Goal: Task Accomplishment & Management: Manage account settings

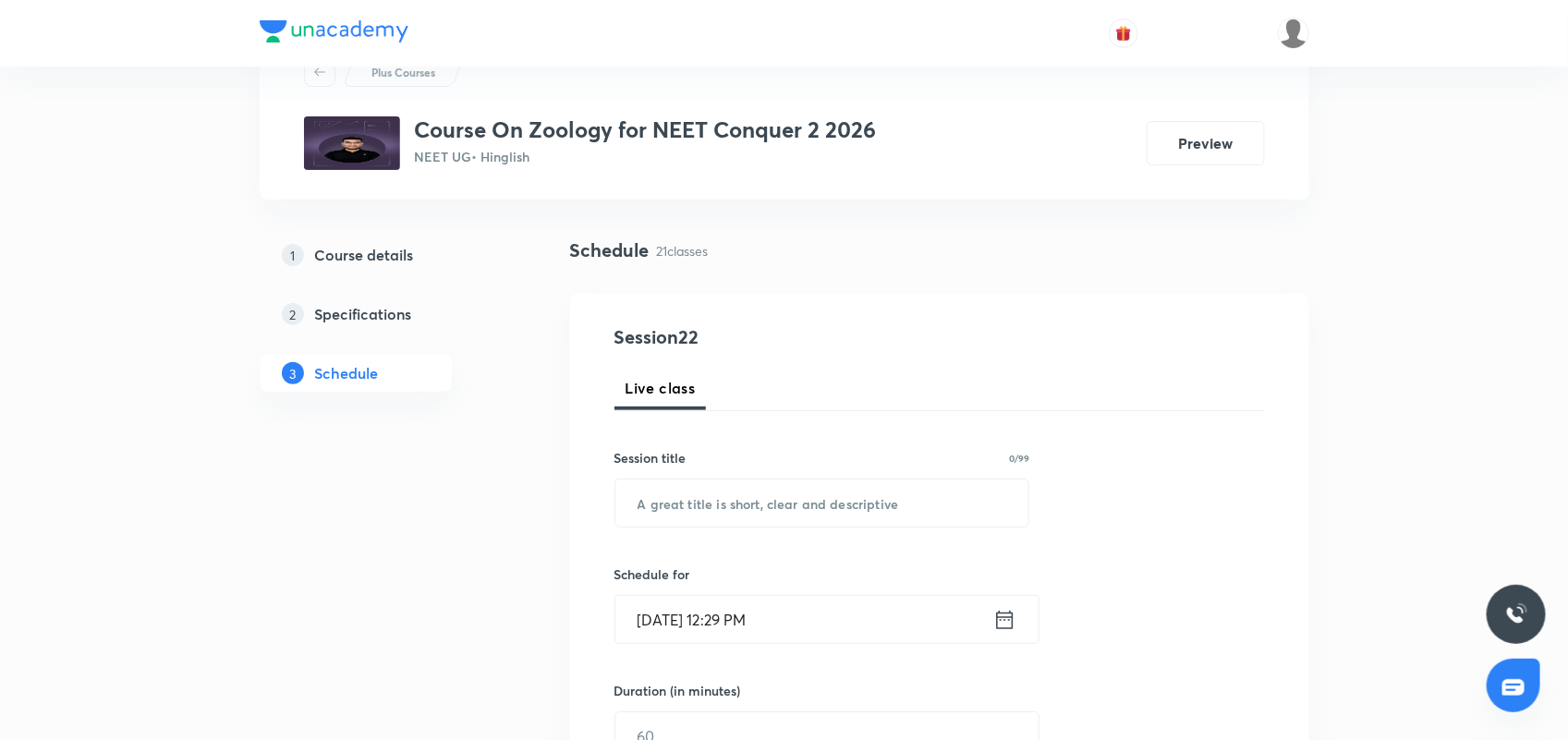
scroll to position [116, 0]
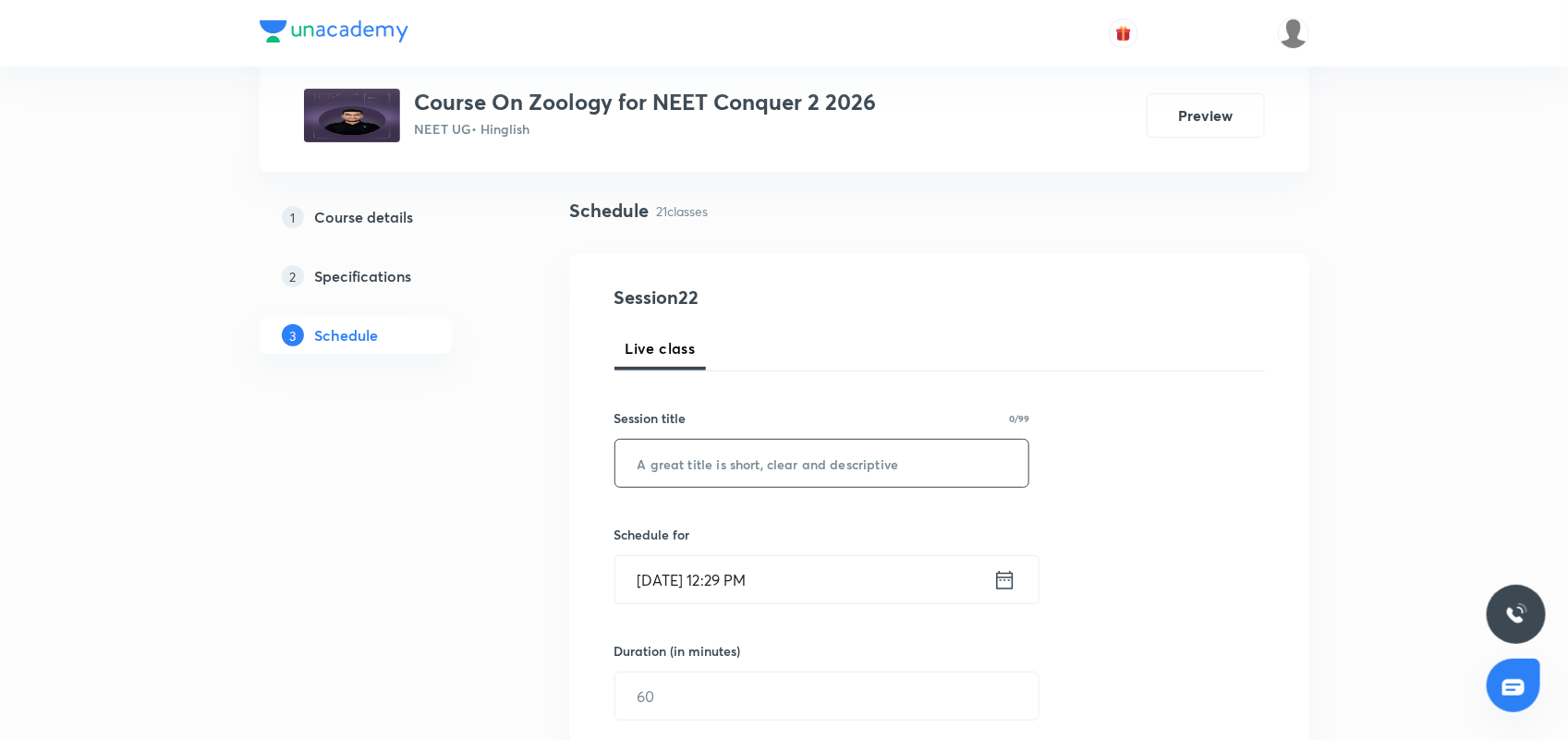
click at [819, 440] on input "text" at bounding box center [821, 463] width 413 height 47
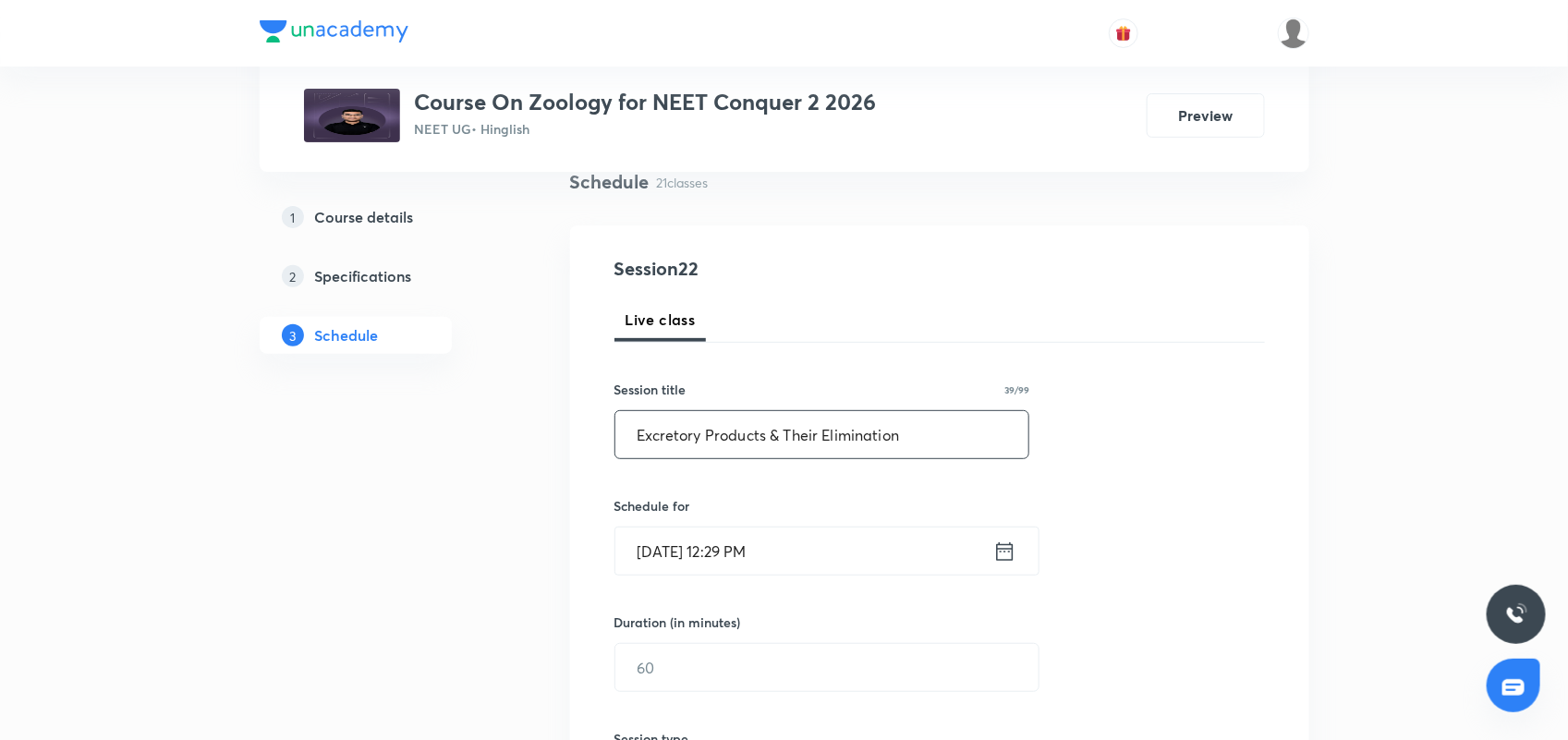
scroll to position [0, 0]
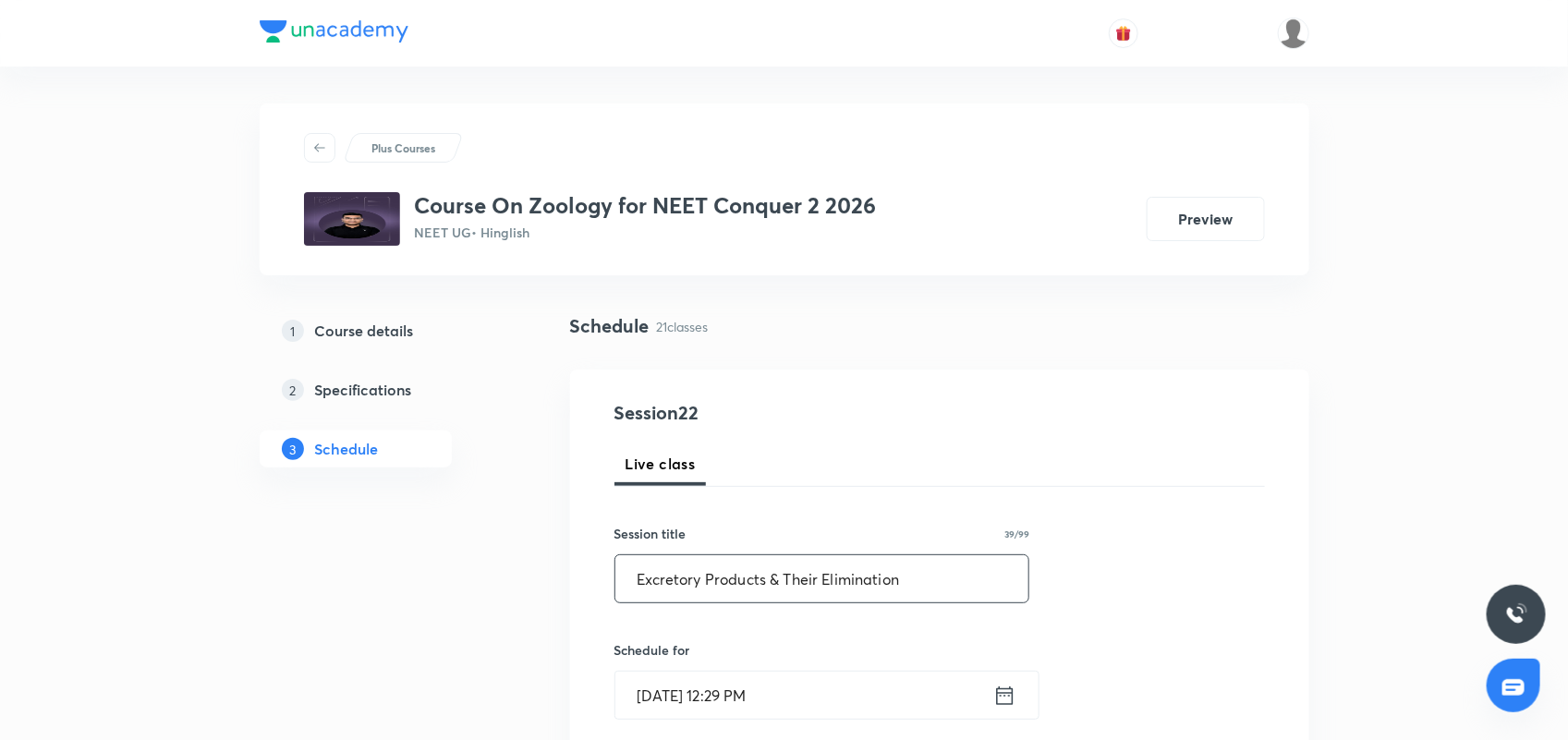
drag, startPoint x: 929, startPoint y: 584, endPoint x: 477, endPoint y: 587, distance: 452.0
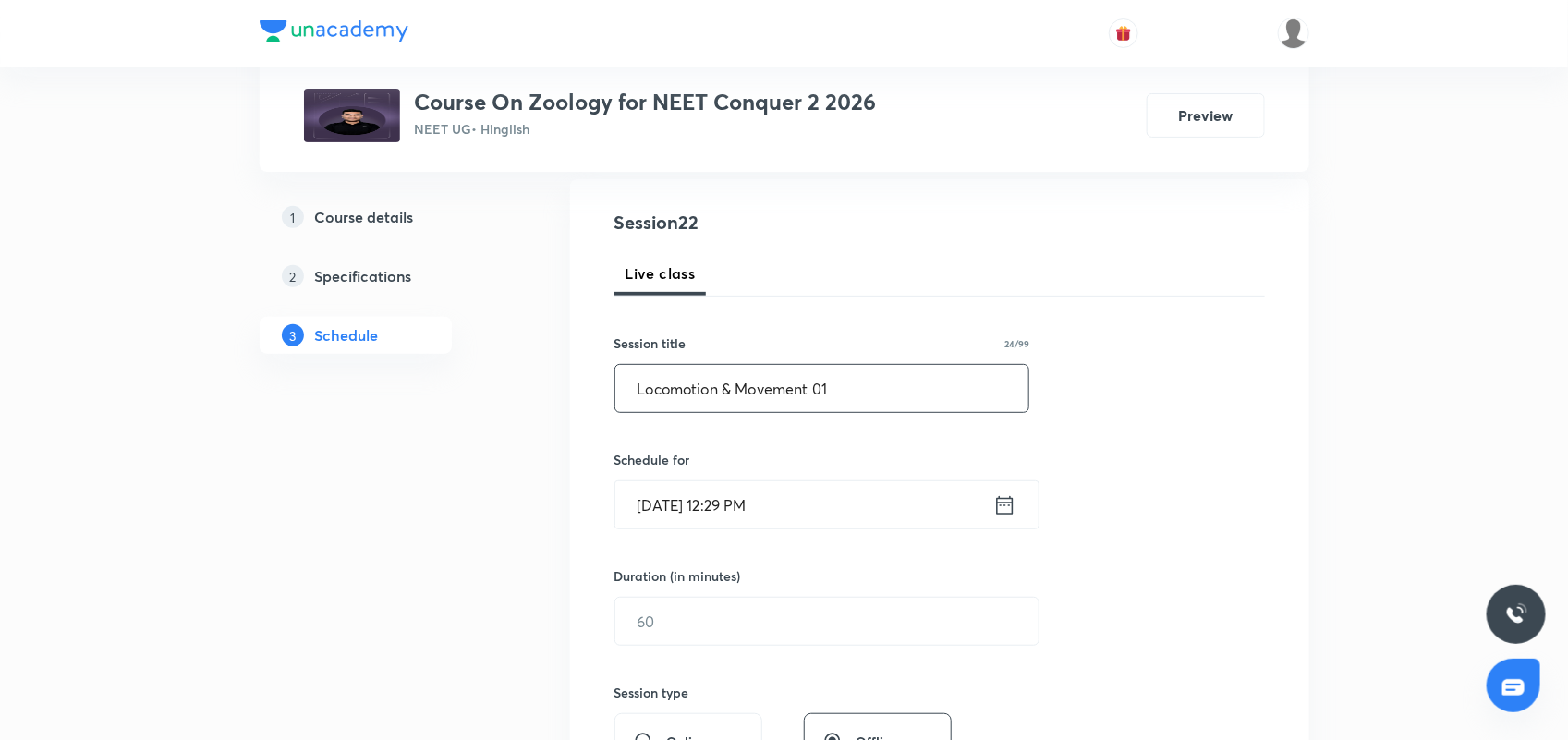
scroll to position [230, 0]
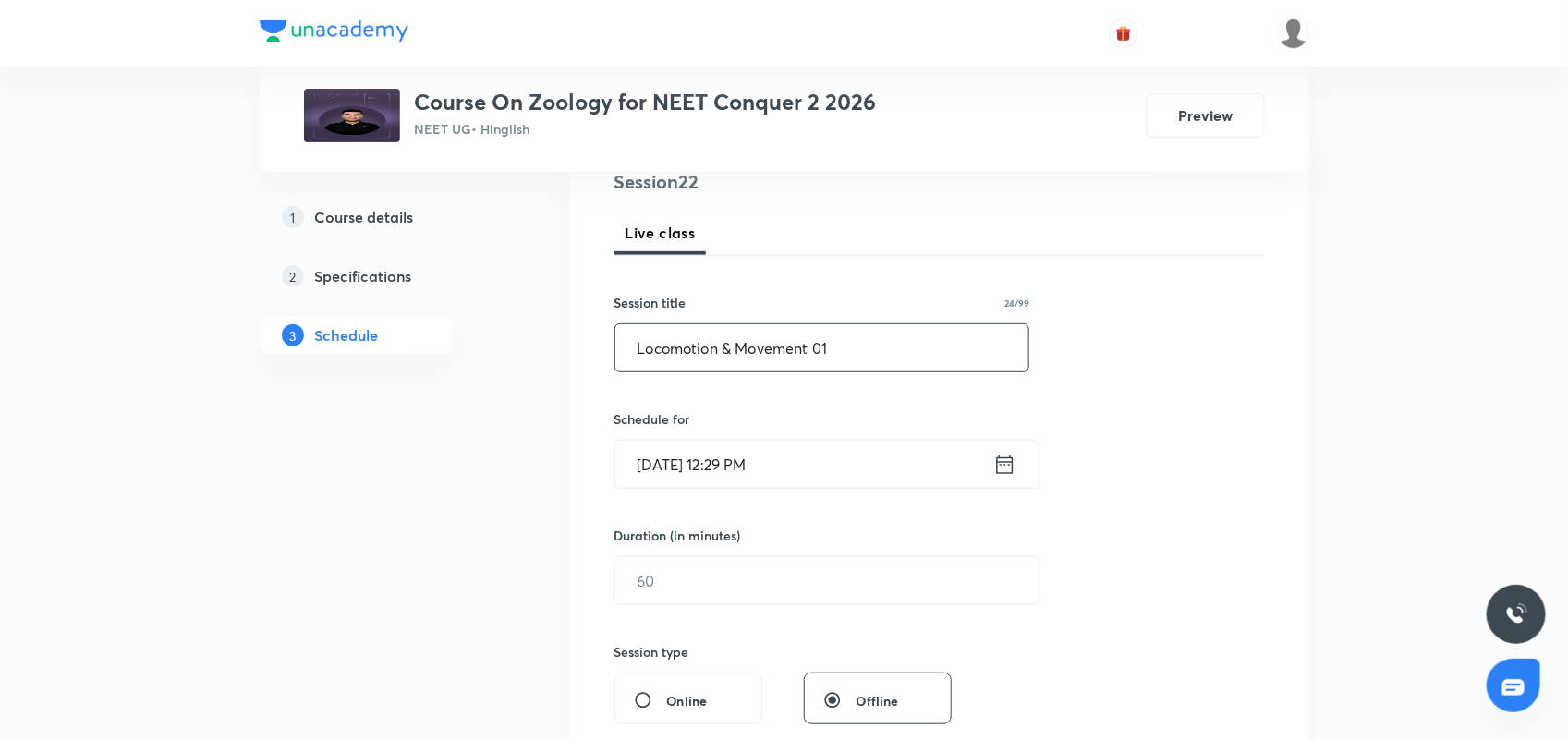
type input "Locomotion & Movement 01"
click at [1002, 469] on icon at bounding box center [1004, 465] width 23 height 26
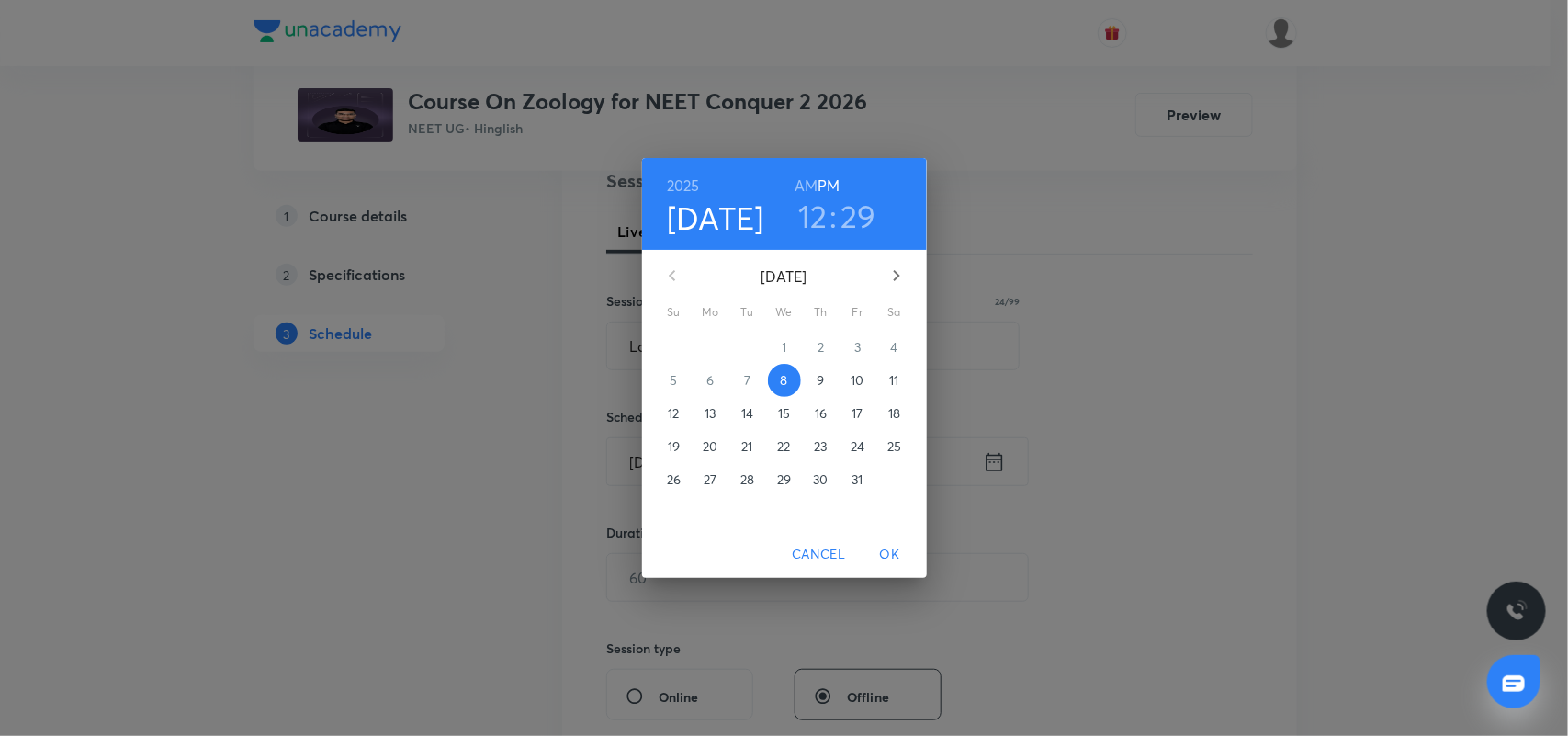
click at [811, 216] on h3 "12" at bounding box center [813, 216] width 30 height 39
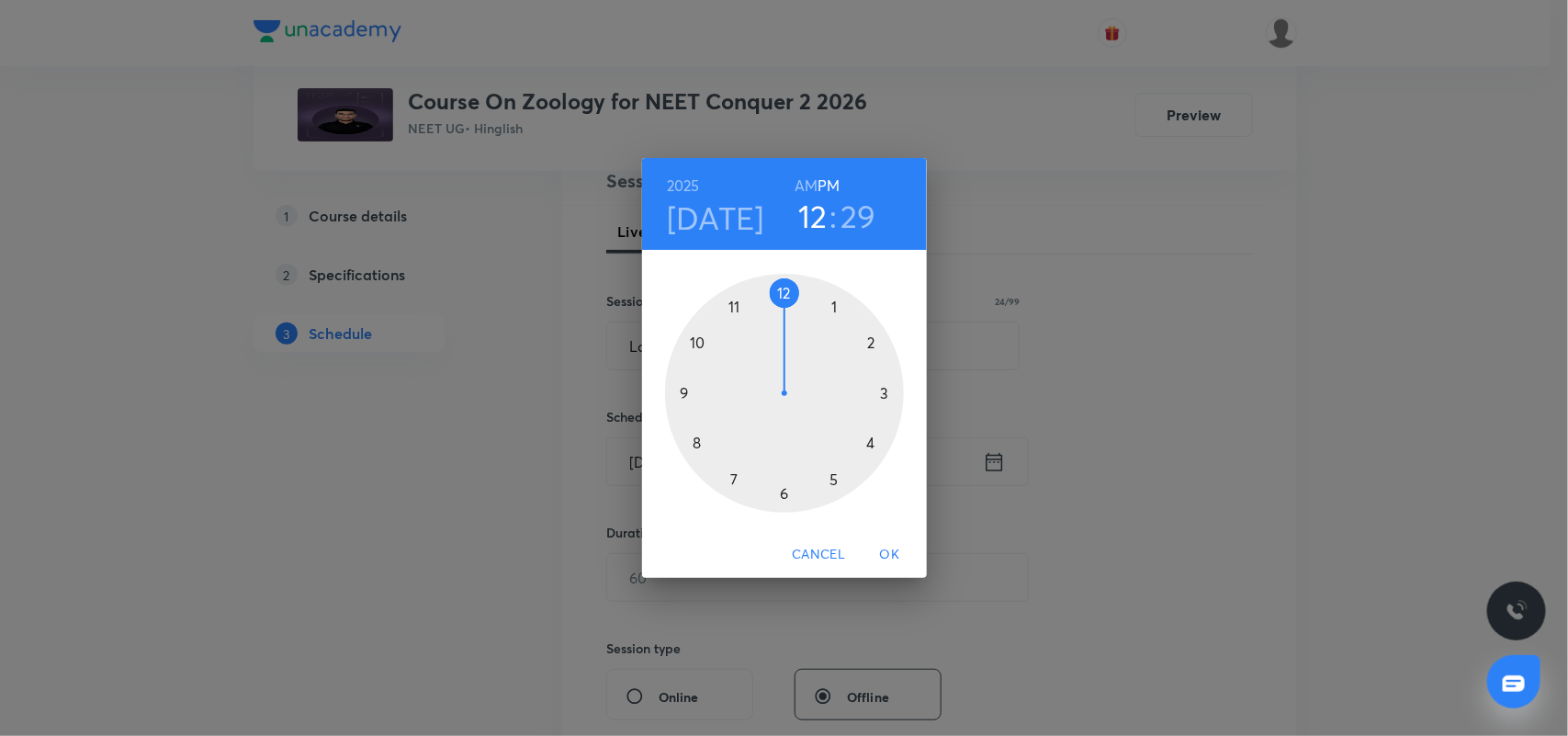
click at [856, 221] on h3 "29" at bounding box center [858, 216] width 36 height 39
click at [696, 445] on div at bounding box center [784, 393] width 238 height 239
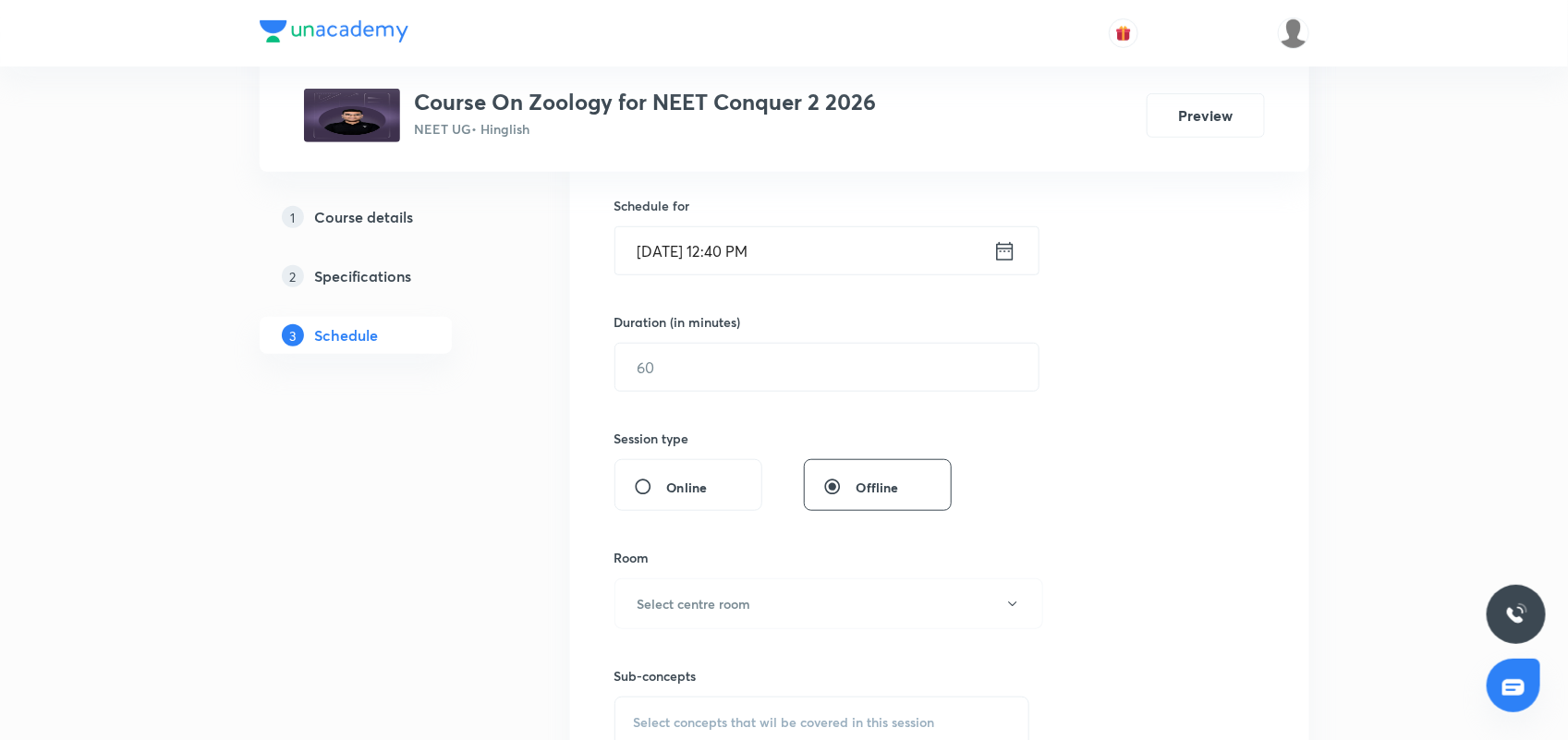
scroll to position [462, 0]
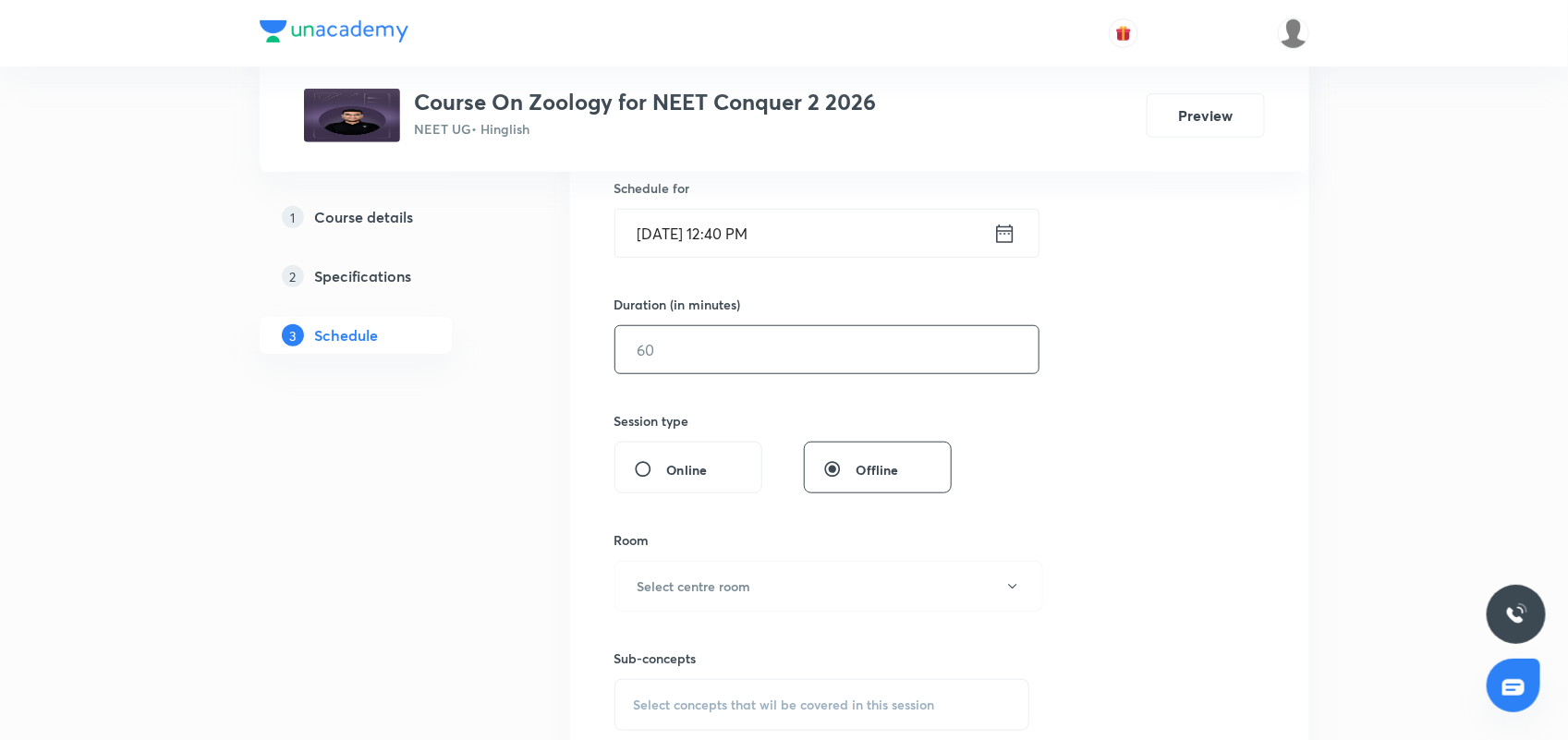
click at [744, 362] on input "text" at bounding box center [826, 349] width 423 height 47
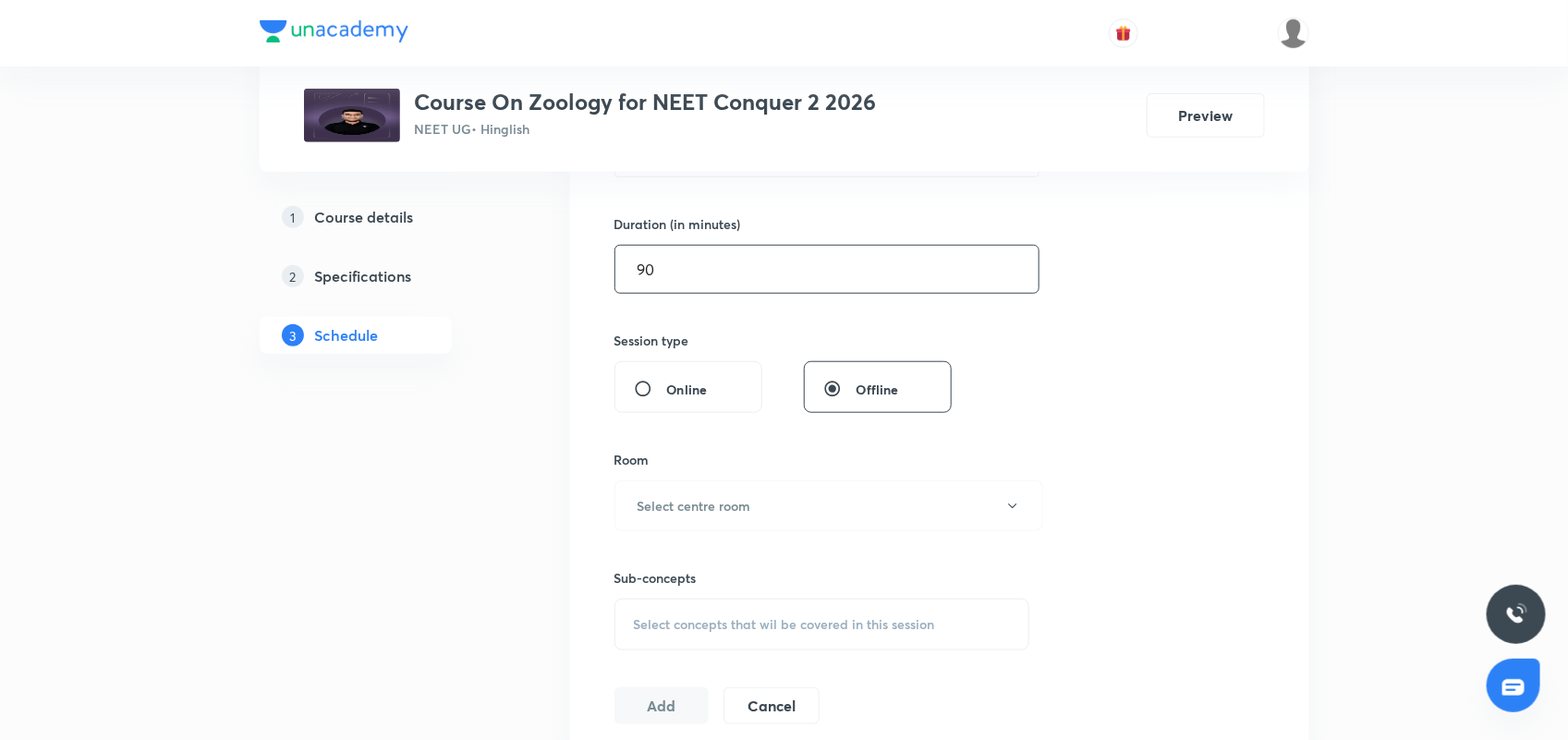
scroll to position [578, 0]
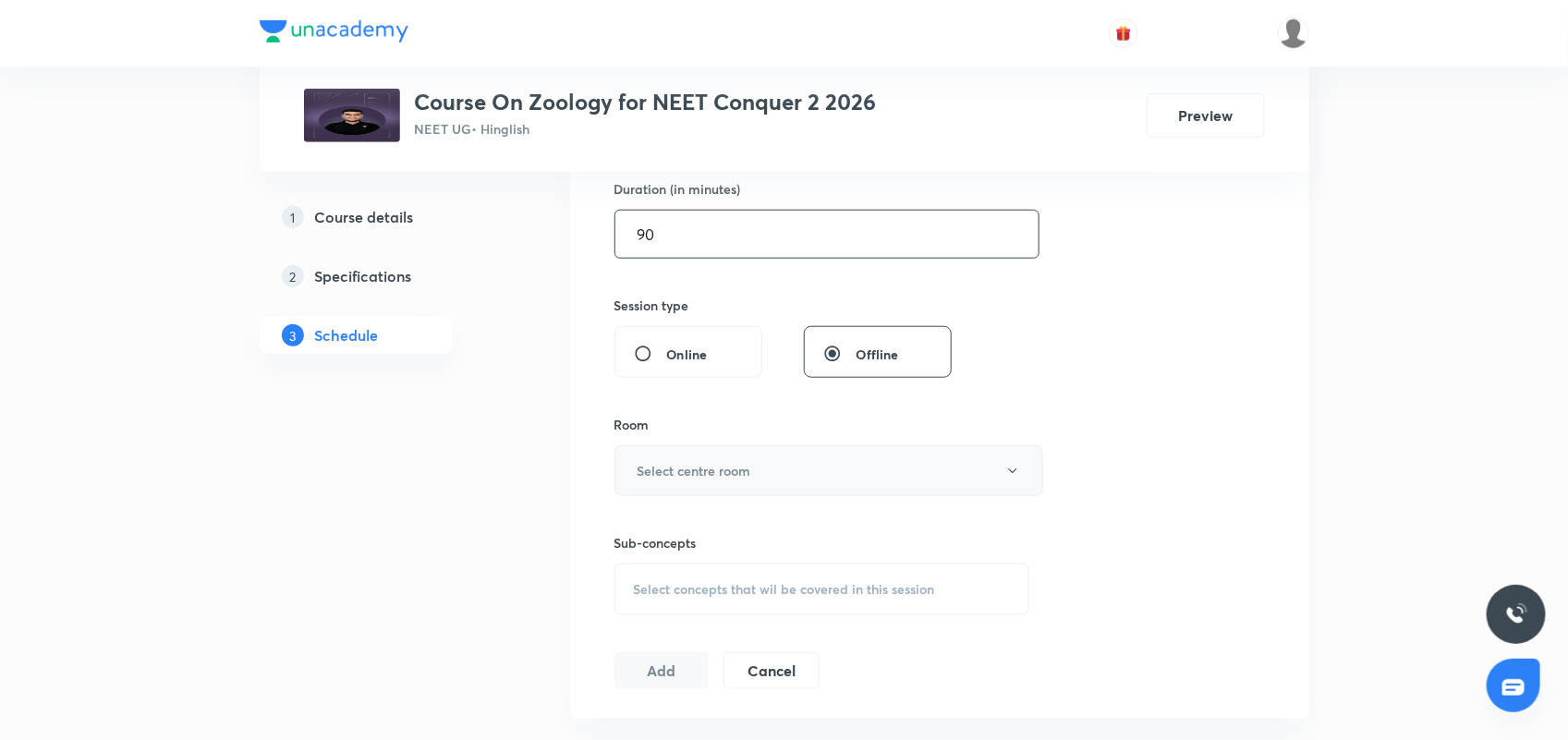
type input "90"
click at [787, 472] on button "Select centre room" at bounding box center [828, 470] width 428 height 50
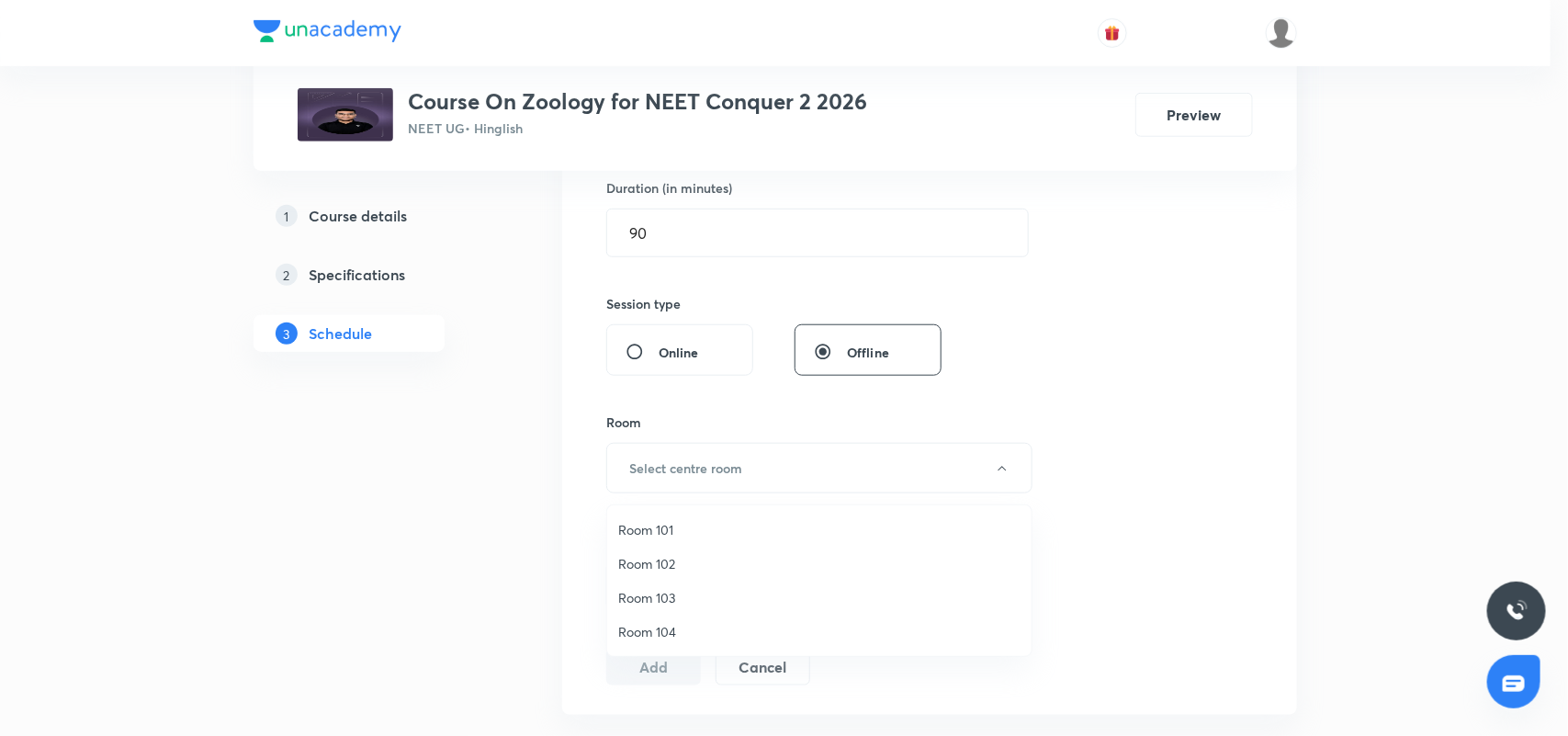
drag, startPoint x: 631, startPoint y: 589, endPoint x: 650, endPoint y: 581, distance: 20.6
click at [632, 589] on span "Room 103" at bounding box center [819, 597] width 403 height 19
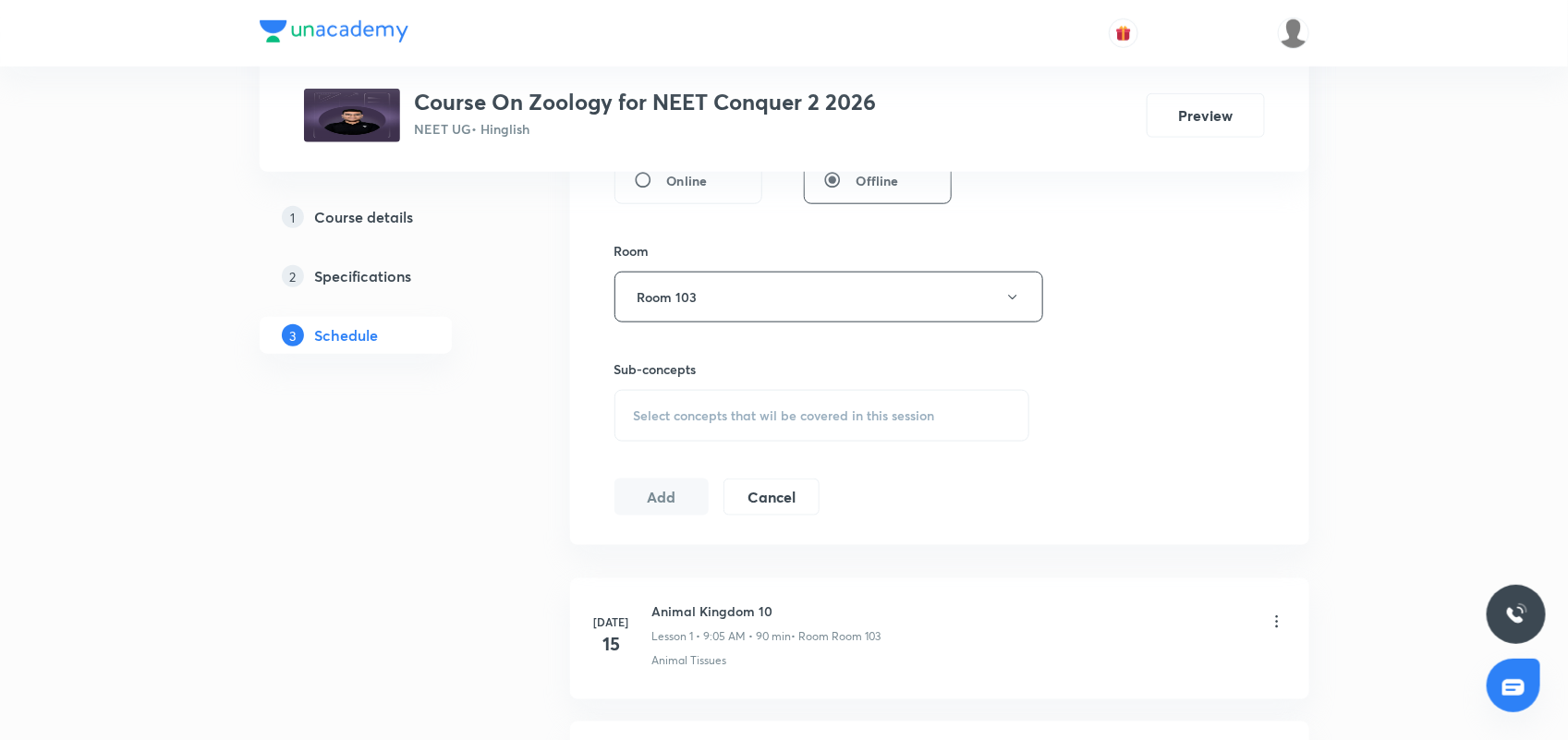
scroll to position [808, 0]
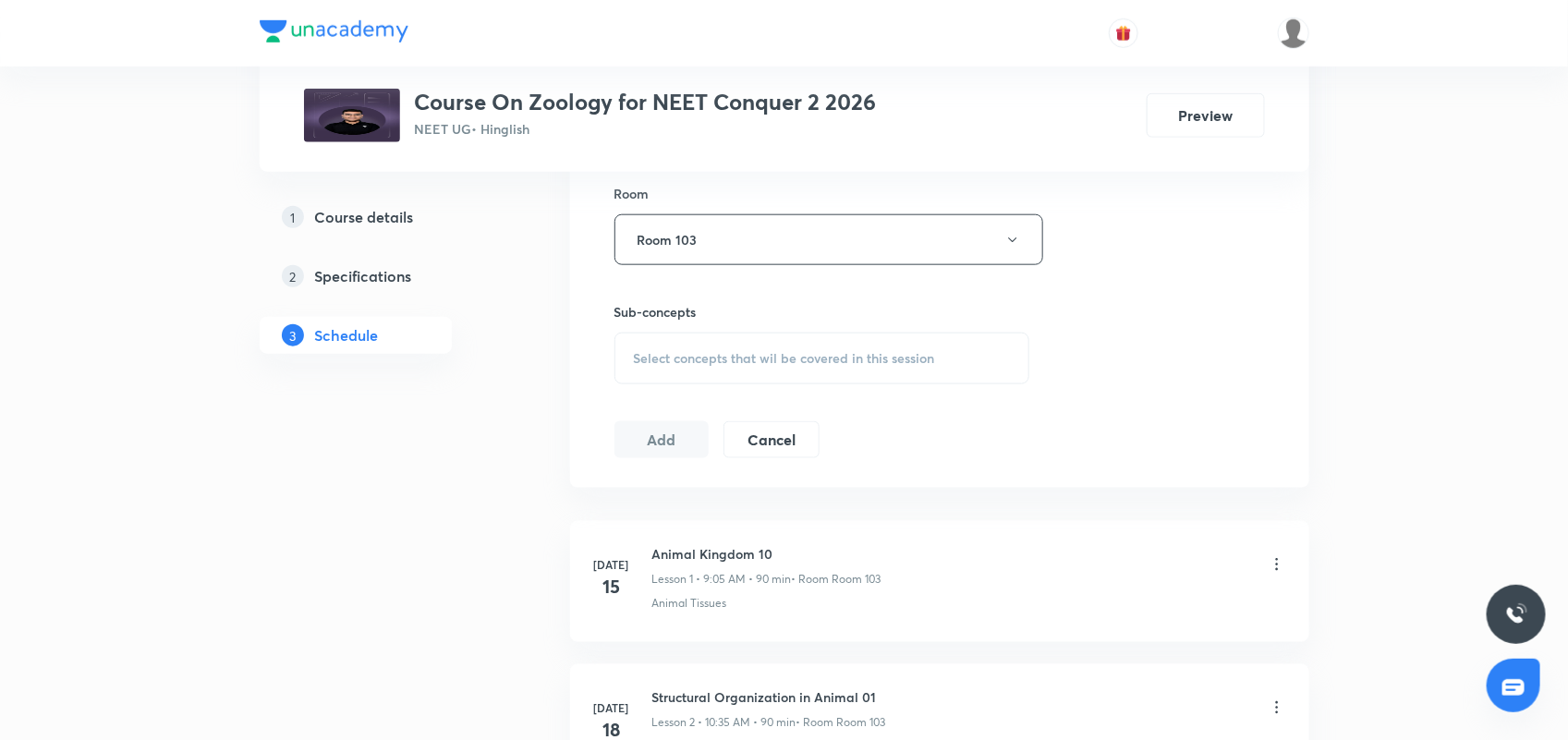
click at [739, 361] on span "Select concepts that wil be covered in this session" at bounding box center [784, 358] width 301 height 15
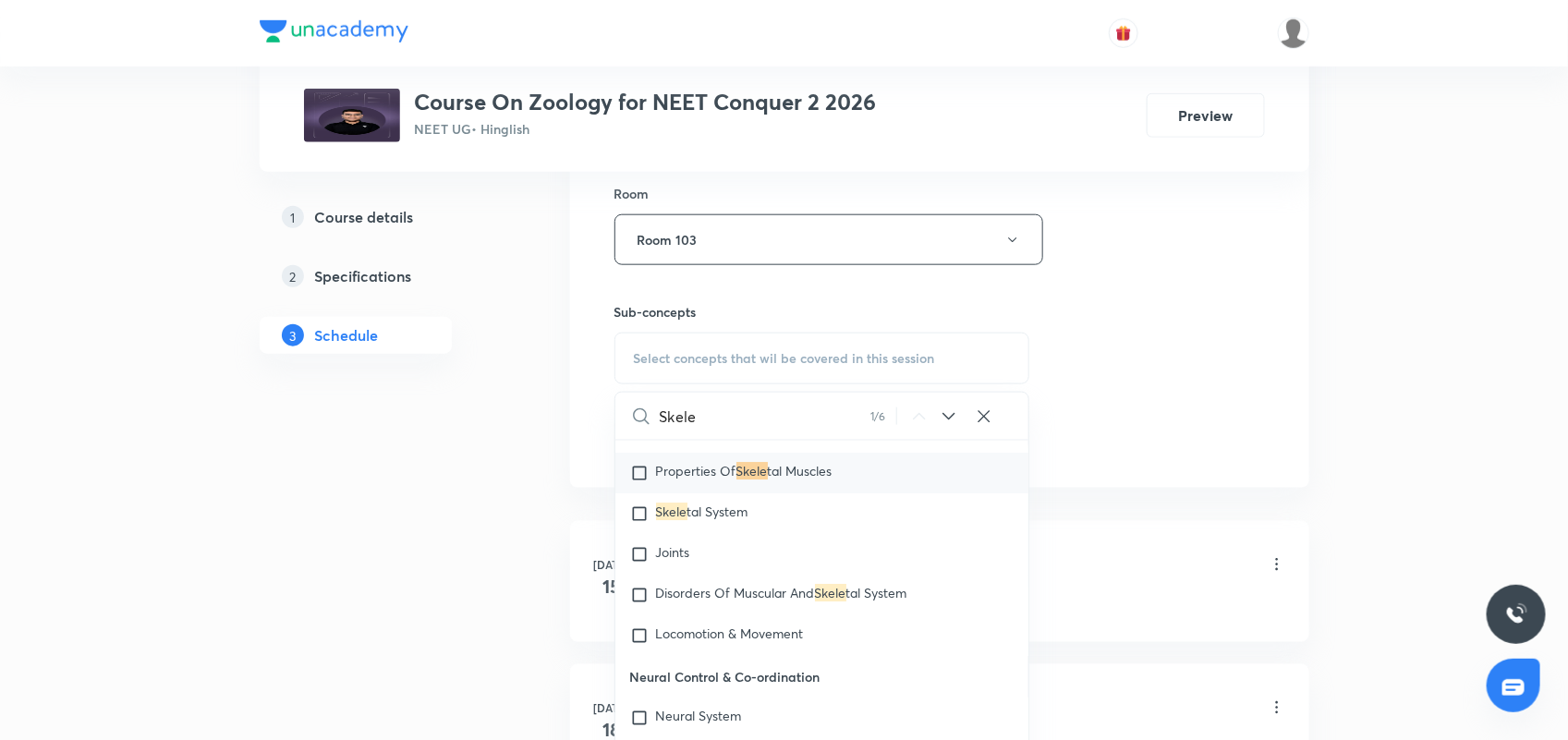
scroll to position [2929, 0]
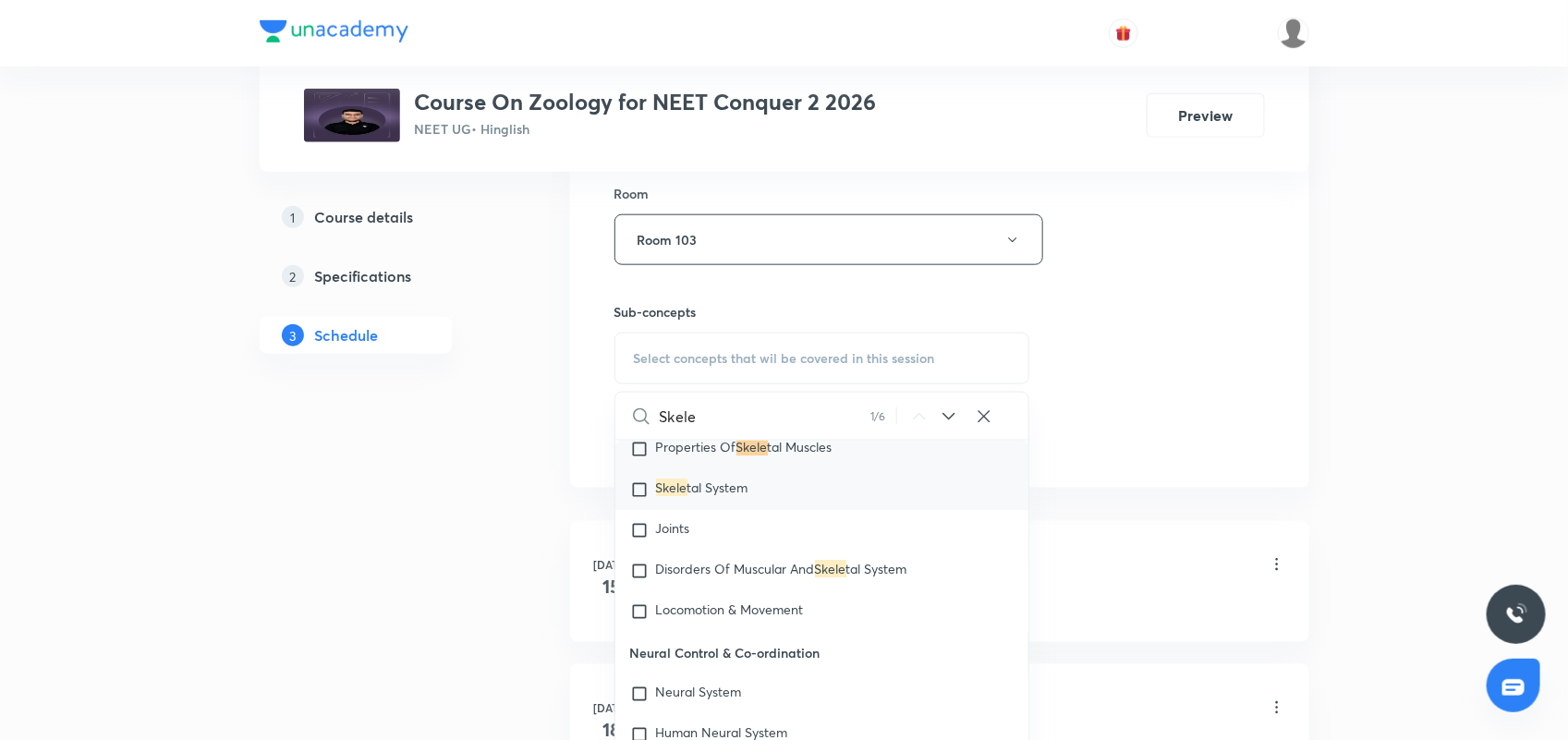
type input "Skele"
click at [707, 491] on span "tal System" at bounding box center [717, 487] width 61 height 18
checkbox input "true"
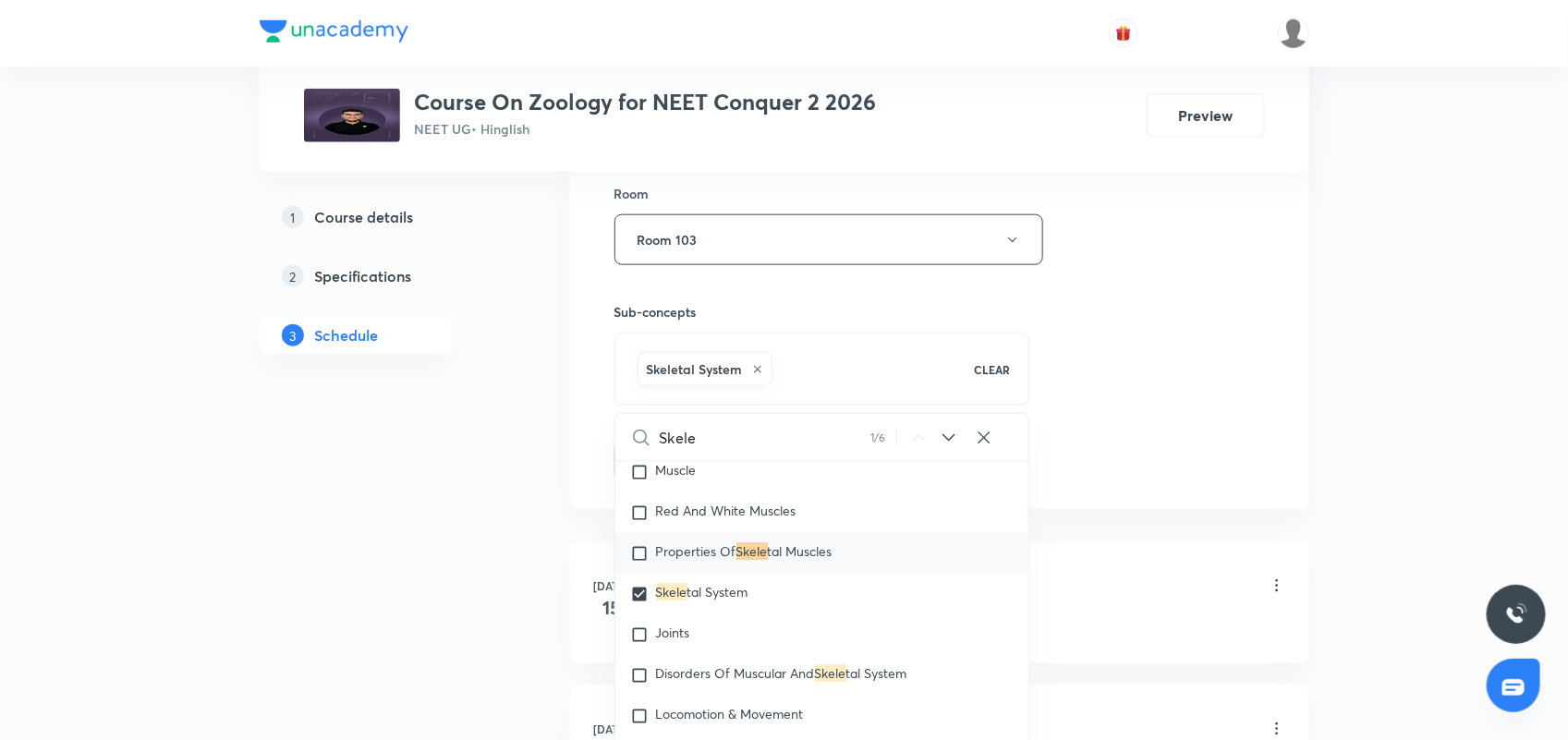
scroll to position [2813, 0]
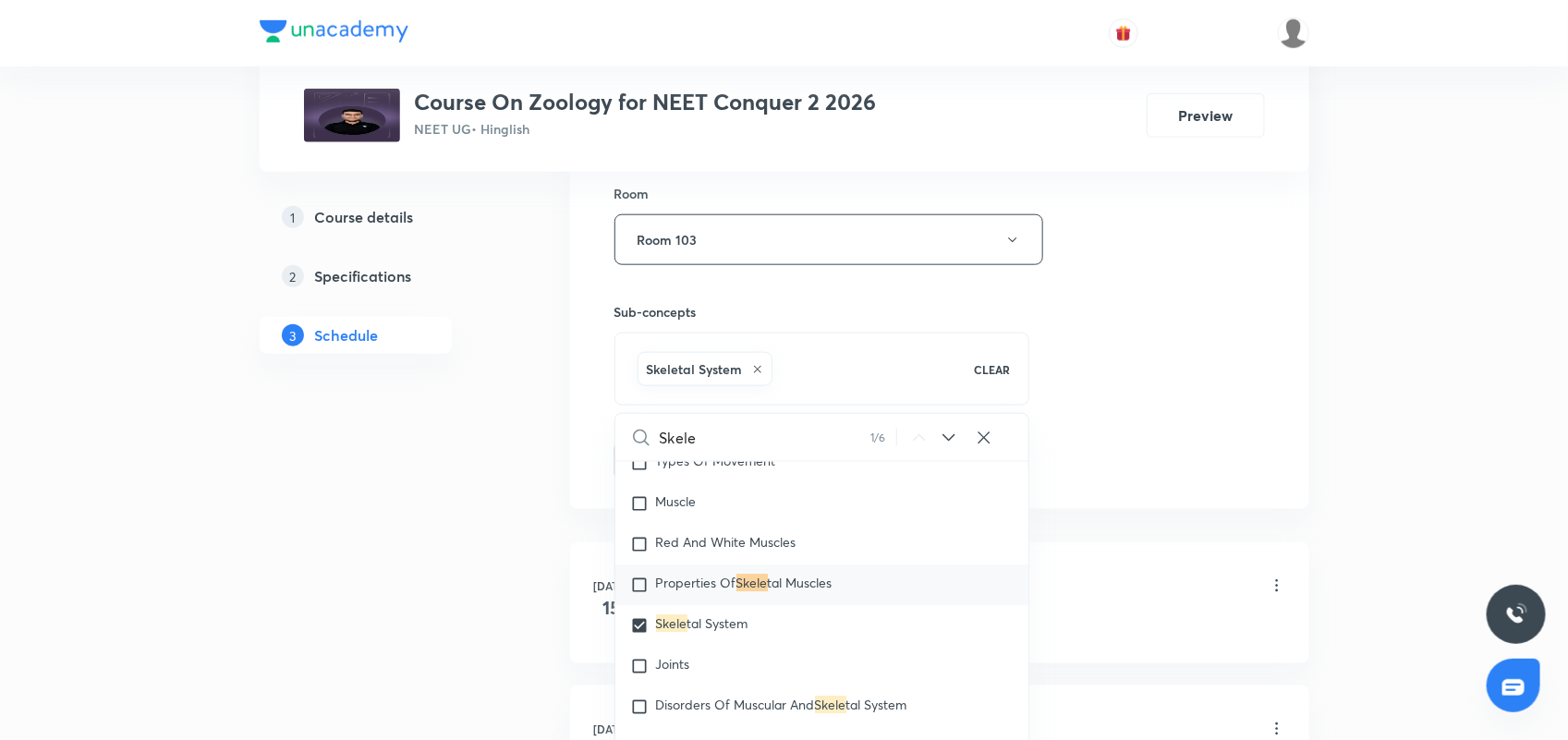
click at [1195, 338] on div "Session 22 Live class Session title 24/99 Locomotion & Movement 01 ​ Schedule f…" at bounding box center [939, 35] width 651 height 888
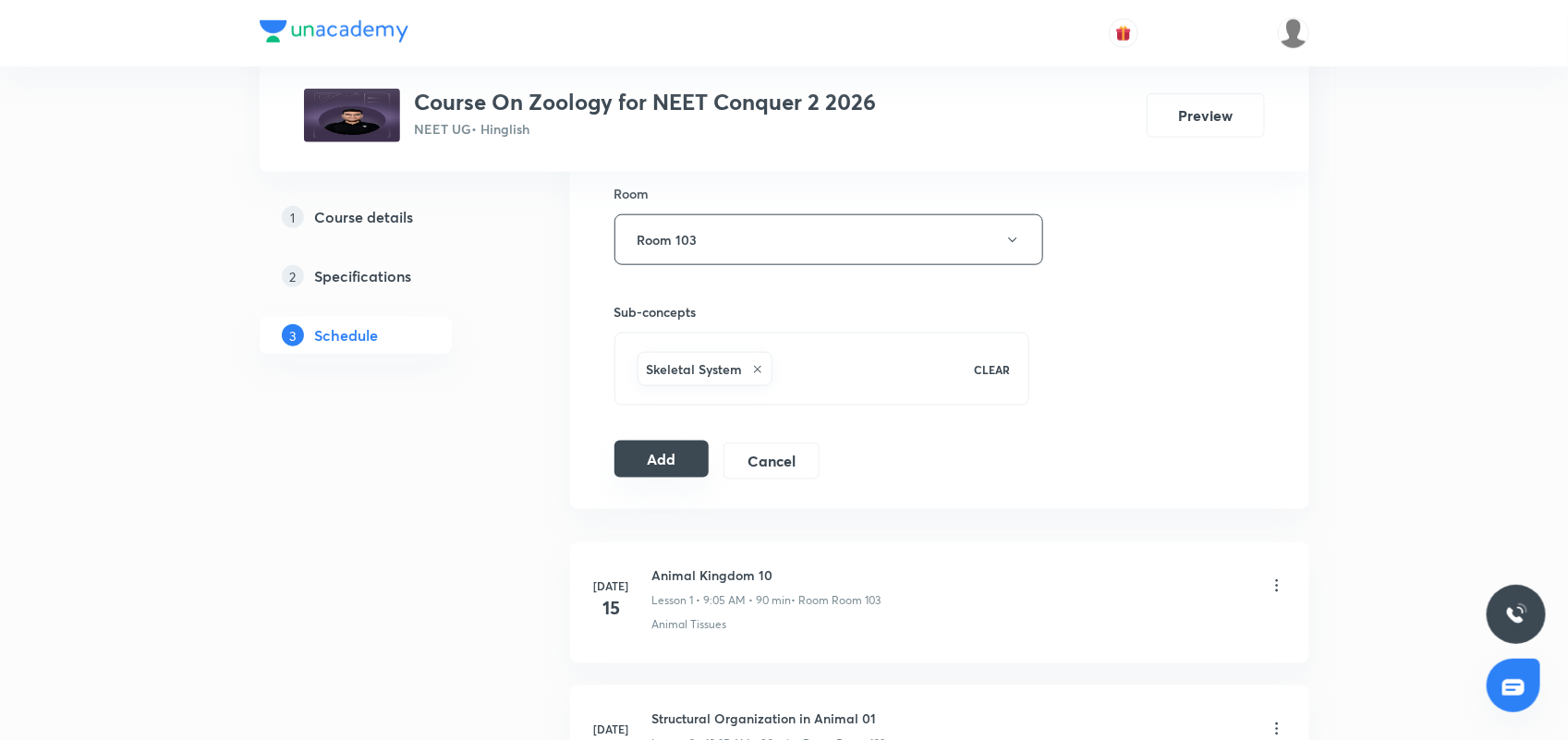
click at [668, 459] on button "Add" at bounding box center [662, 459] width 95 height 37
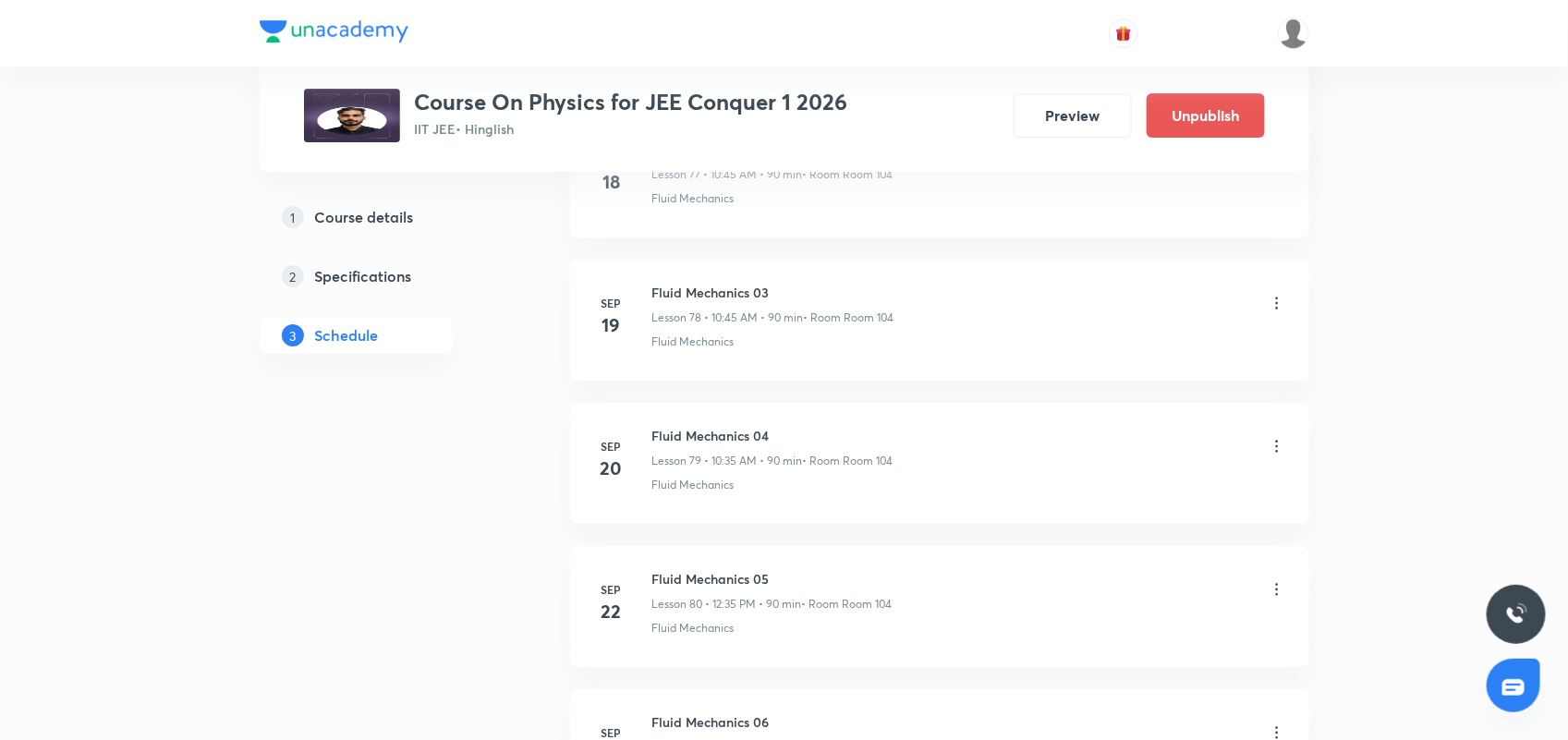
scroll to position [13957, 0]
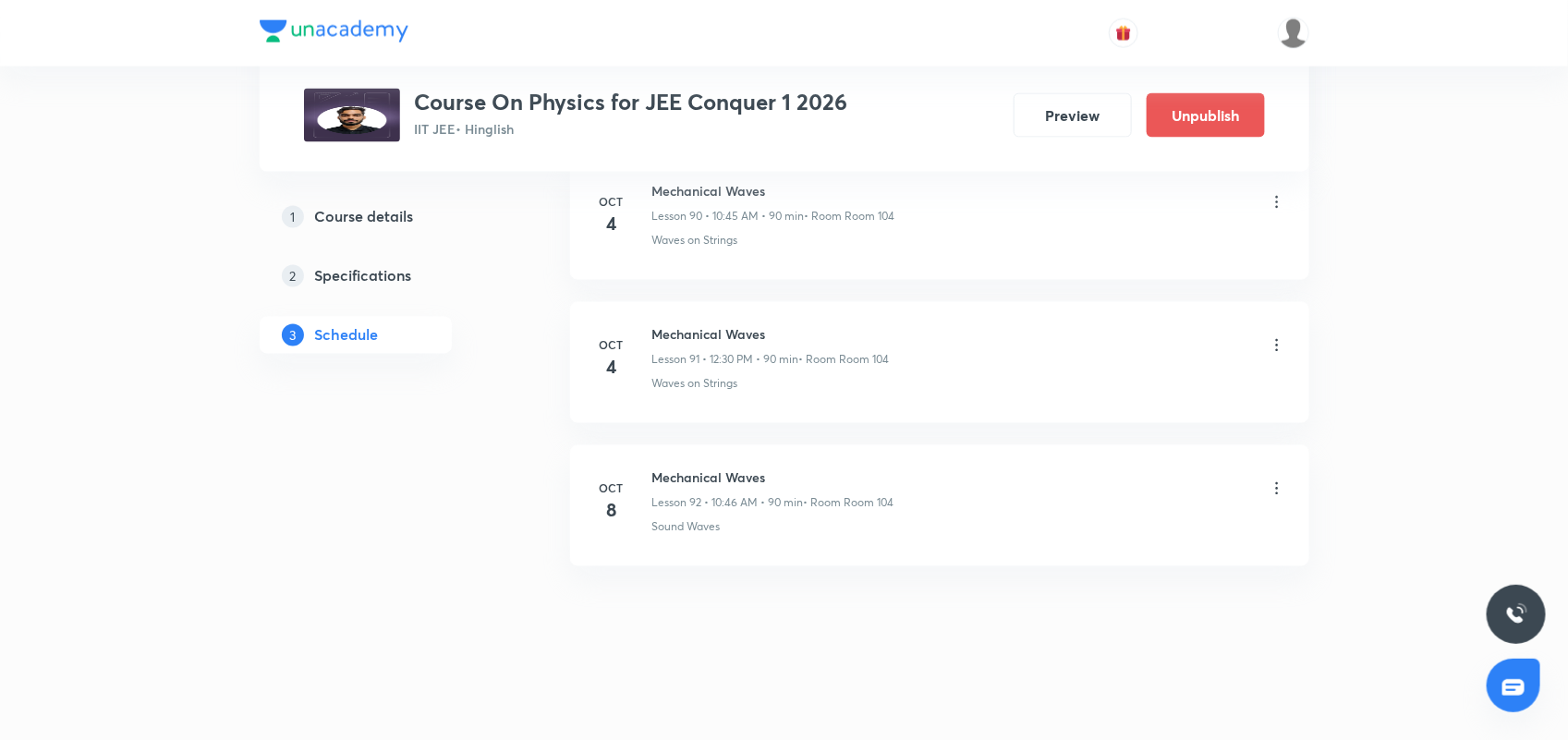
type input "m"
drag, startPoint x: 653, startPoint y: 479, endPoint x: 786, endPoint y: 468, distance: 133.5
click at [786, 468] on h6 "Mechanical Waves" at bounding box center [773, 478] width 242 height 20
copy h6 "Mechanical Waves"
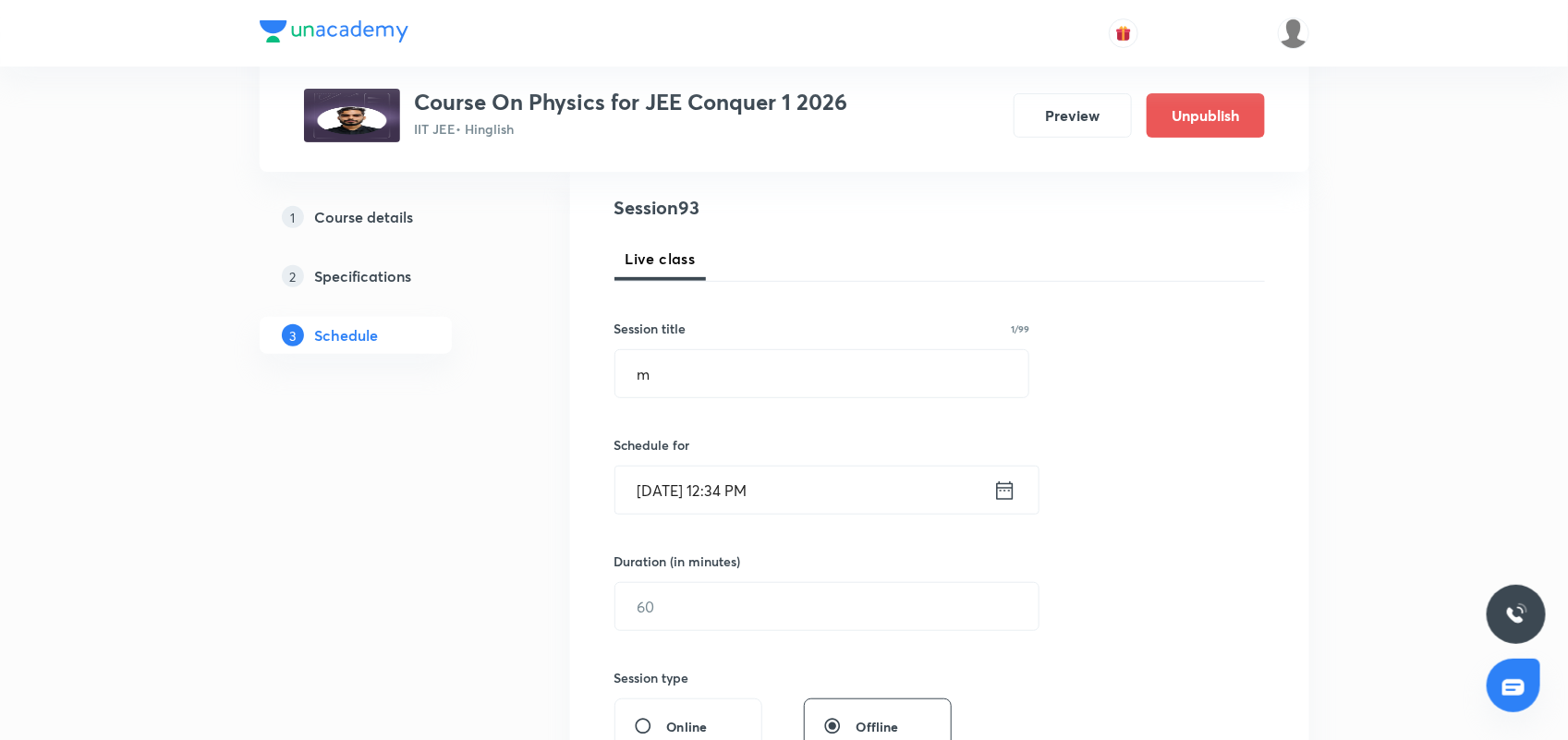
scroll to position [0, 0]
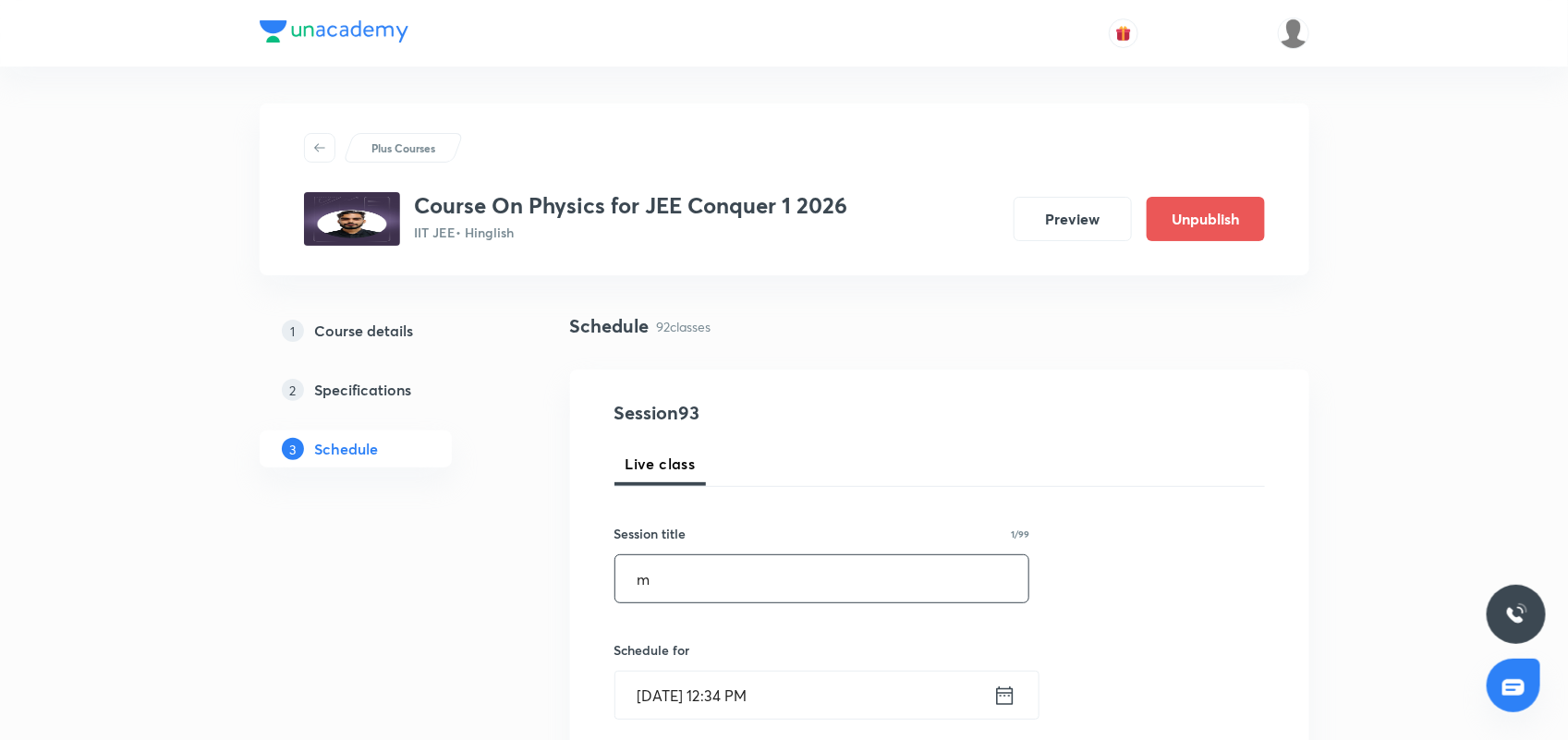
click at [659, 589] on input "m" at bounding box center [821, 579] width 413 height 47
paste input "Mechanical Waves"
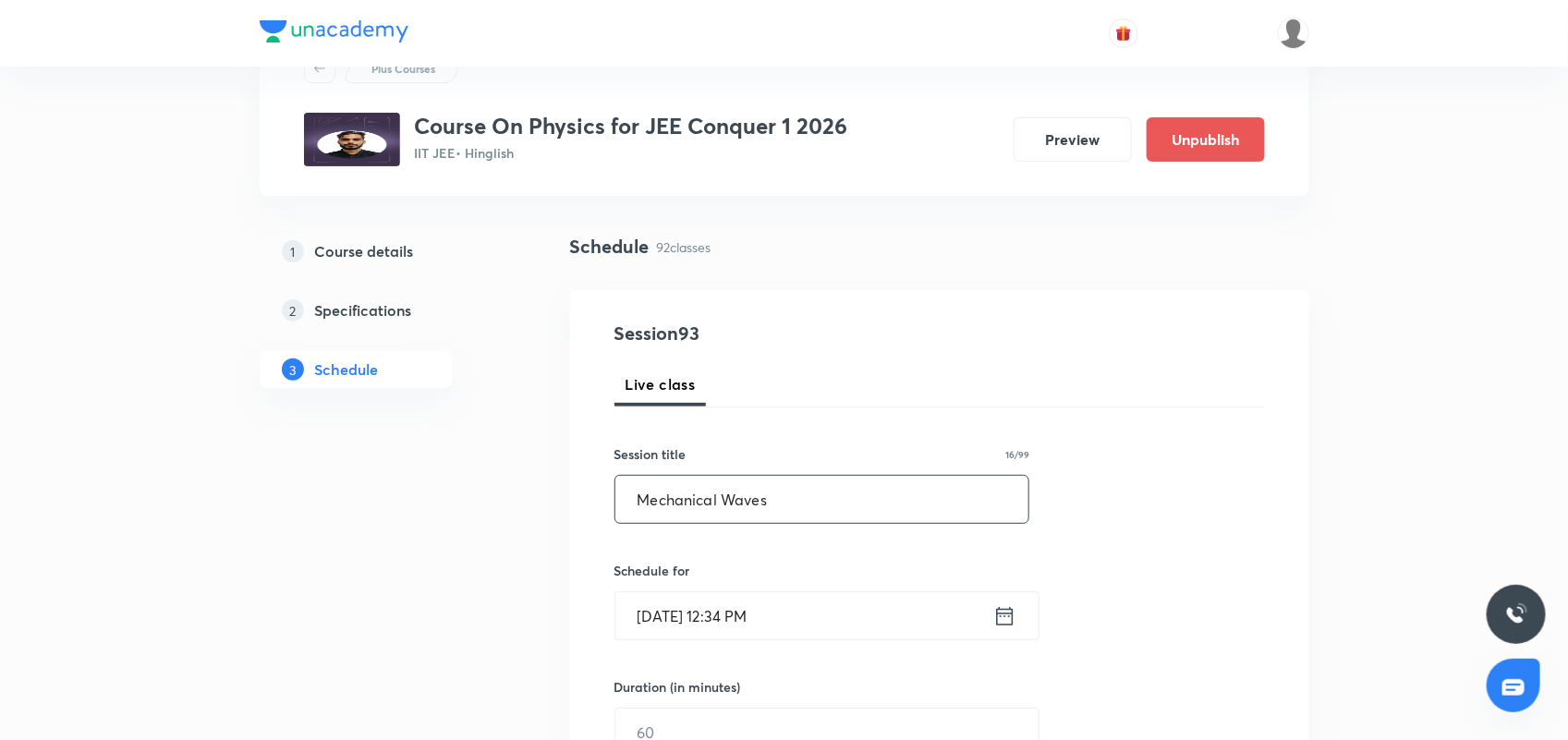
scroll to position [116, 0]
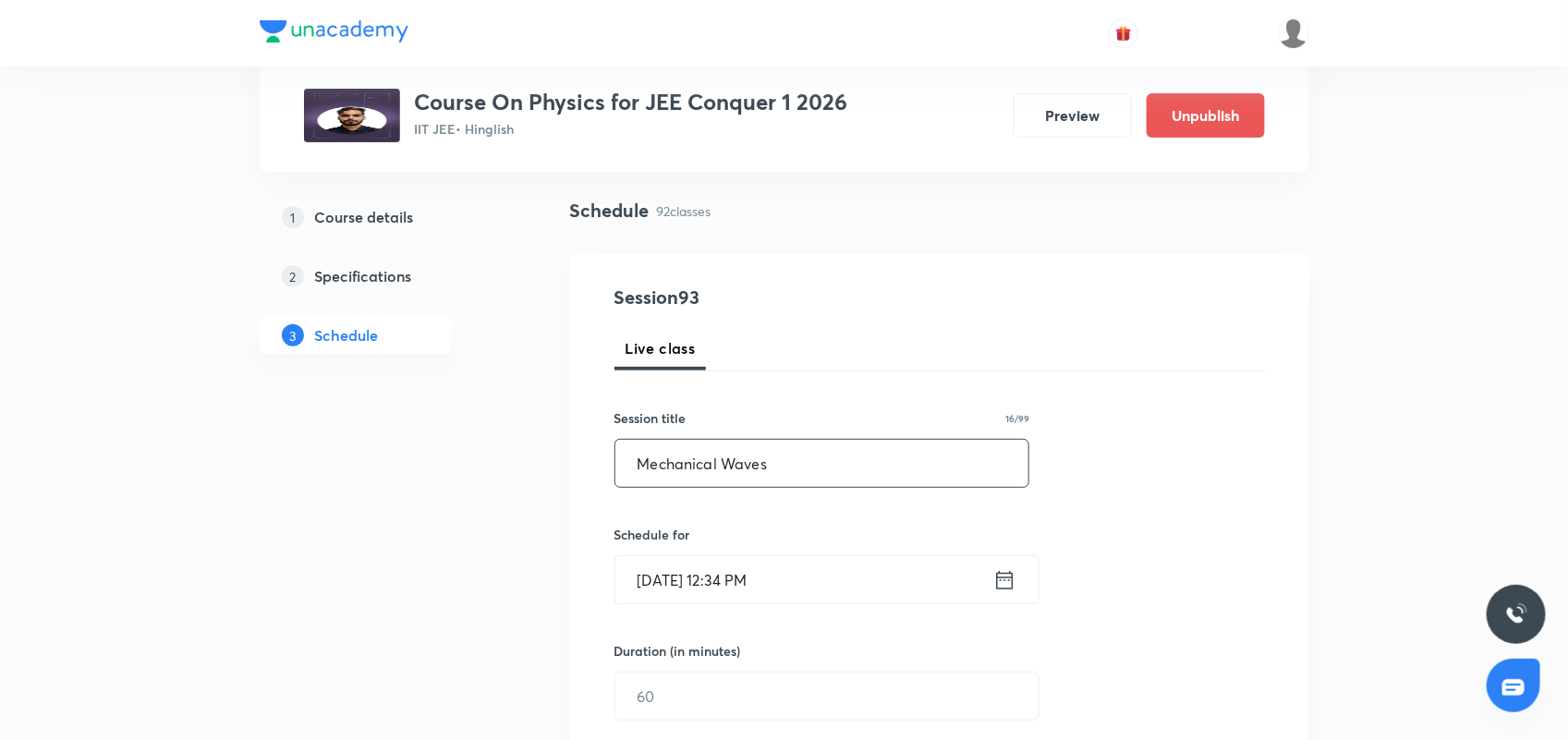
type input "Mechanical Waves"
click at [1005, 586] on icon at bounding box center [1004, 580] width 23 height 26
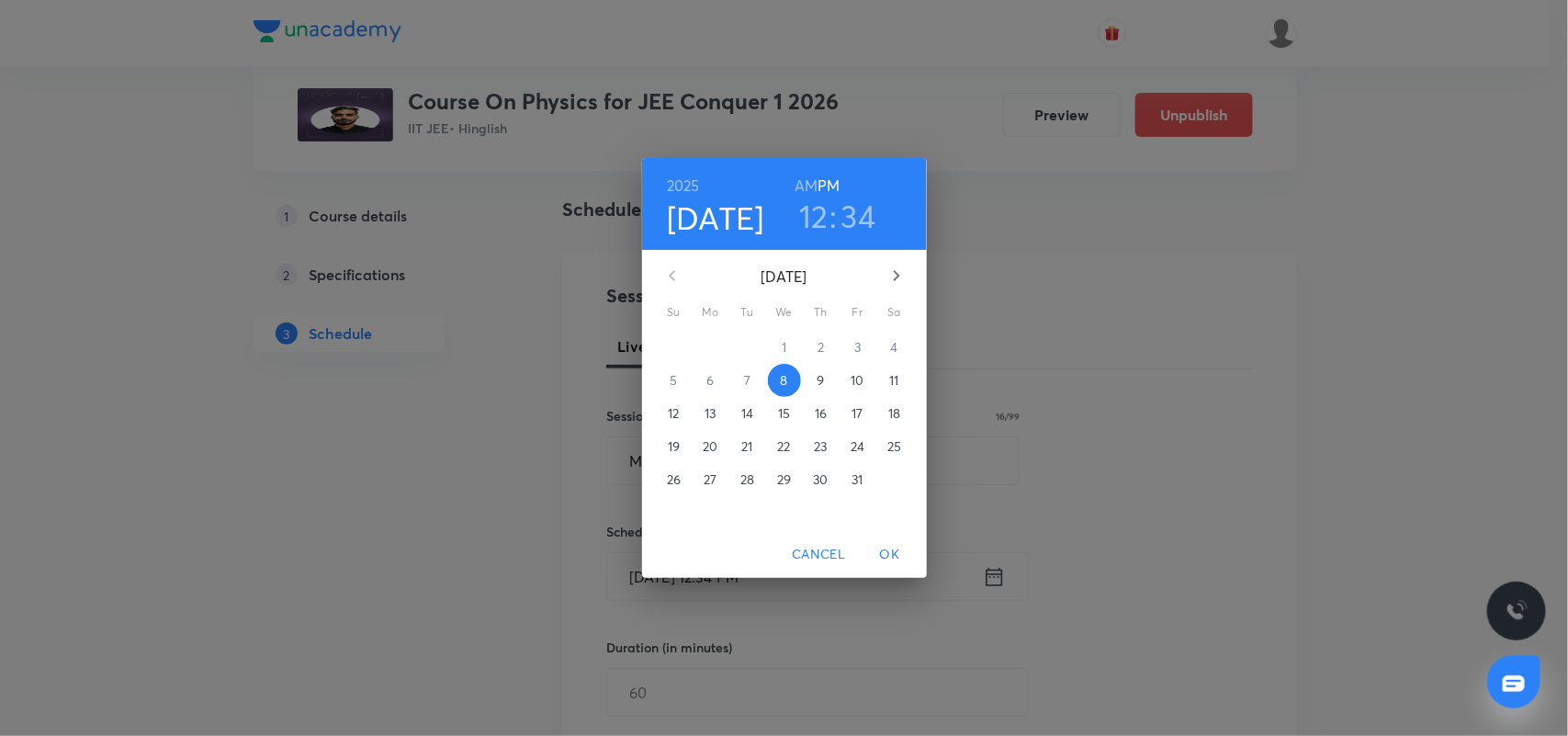
click at [858, 222] on h3 "34" at bounding box center [859, 216] width 35 height 39
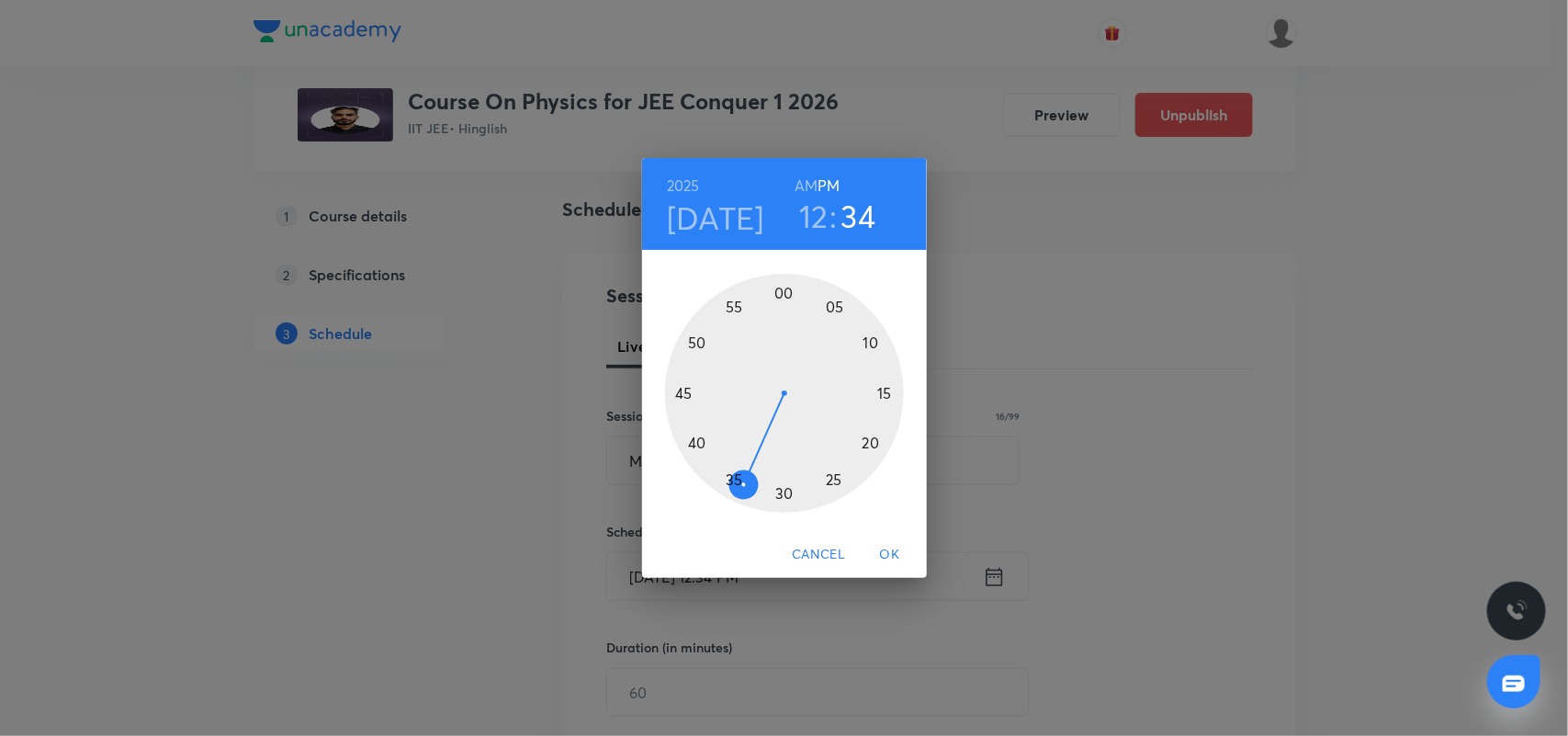
click at [696, 445] on div at bounding box center [784, 393] width 238 height 239
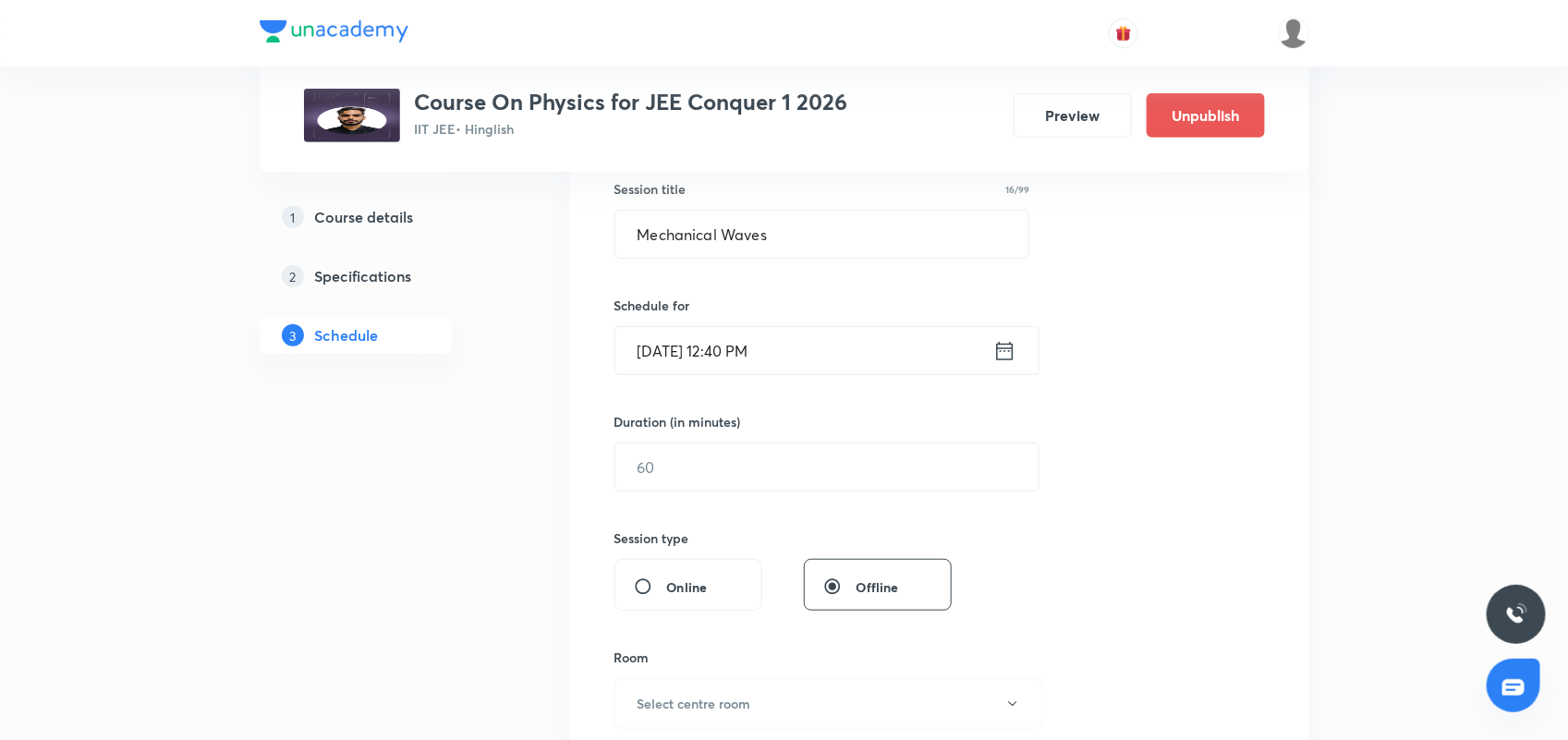
scroll to position [346, 0]
click at [629, 477] on input "text" at bounding box center [826, 465] width 423 height 47
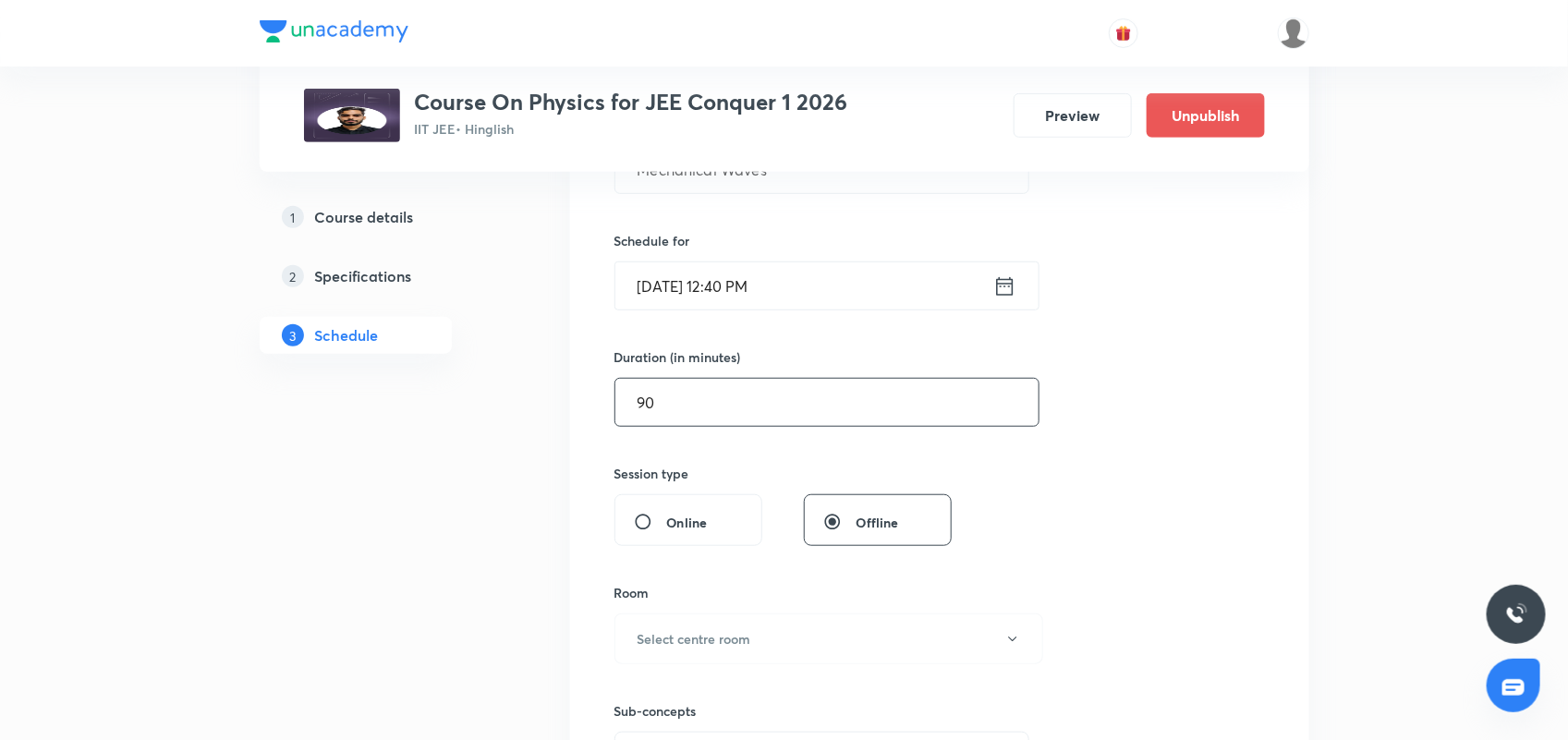
scroll to position [462, 0]
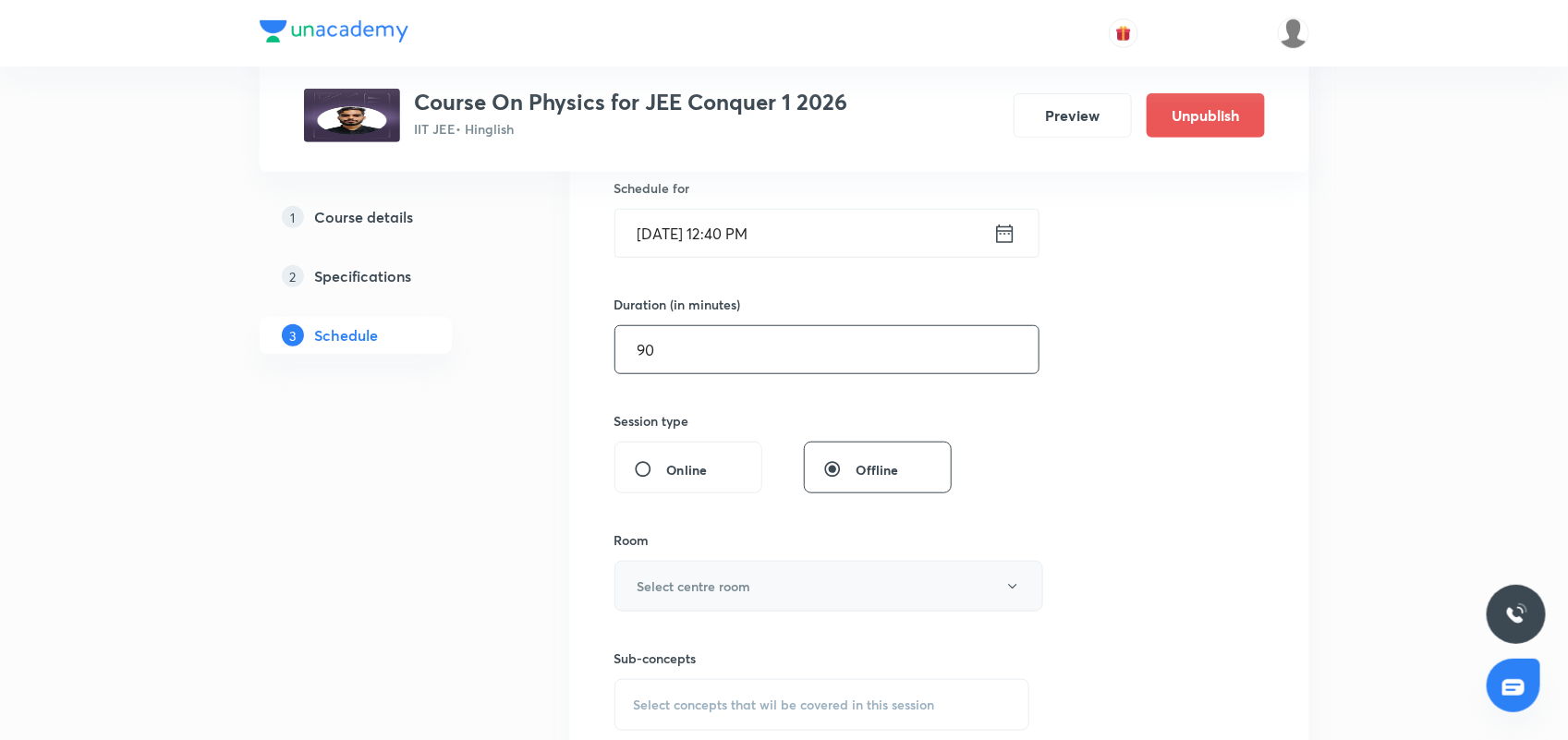
type input "90"
click at [727, 595] on h6 "Select centre room" at bounding box center [694, 586] width 114 height 20
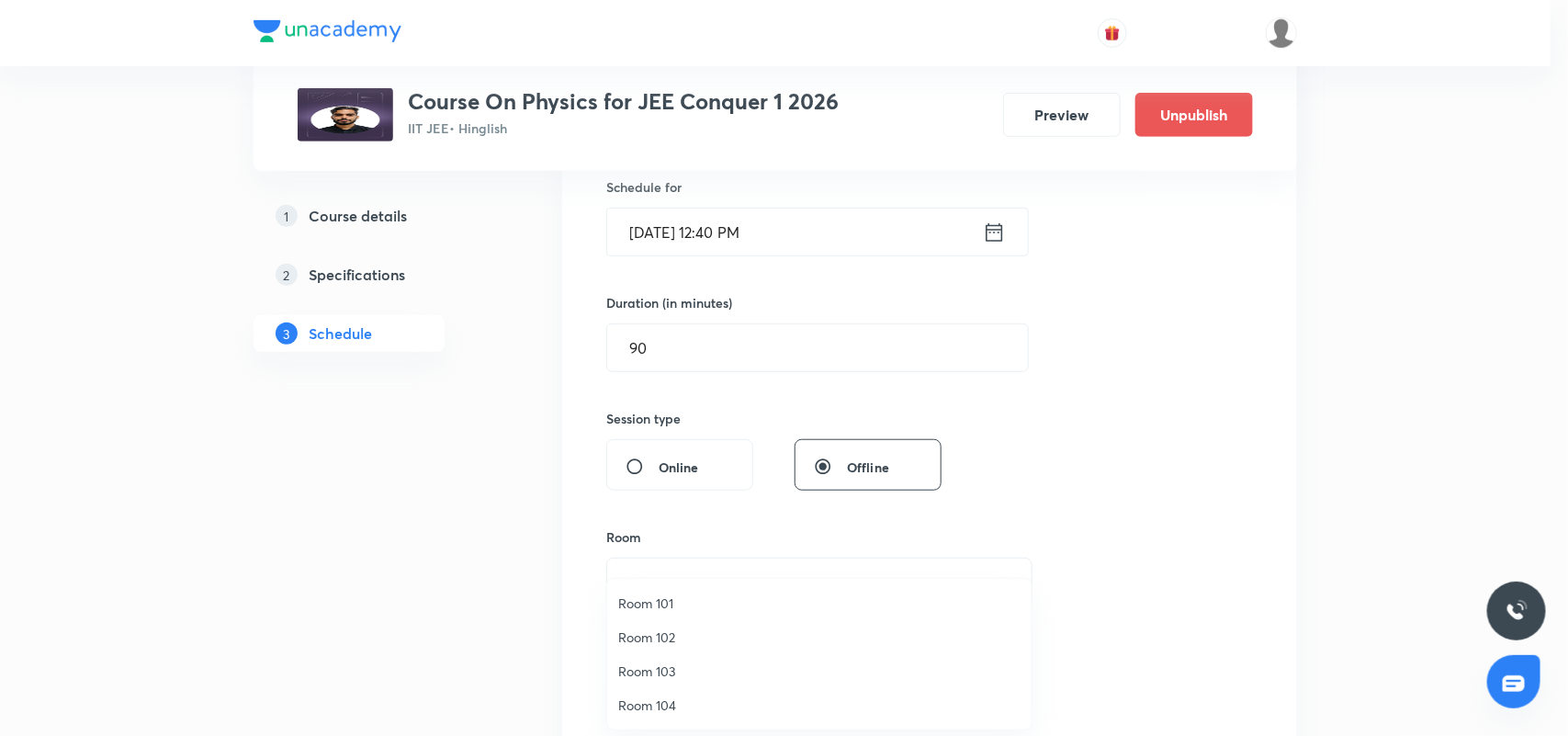
click at [658, 696] on span "Room 104" at bounding box center [819, 704] width 403 height 19
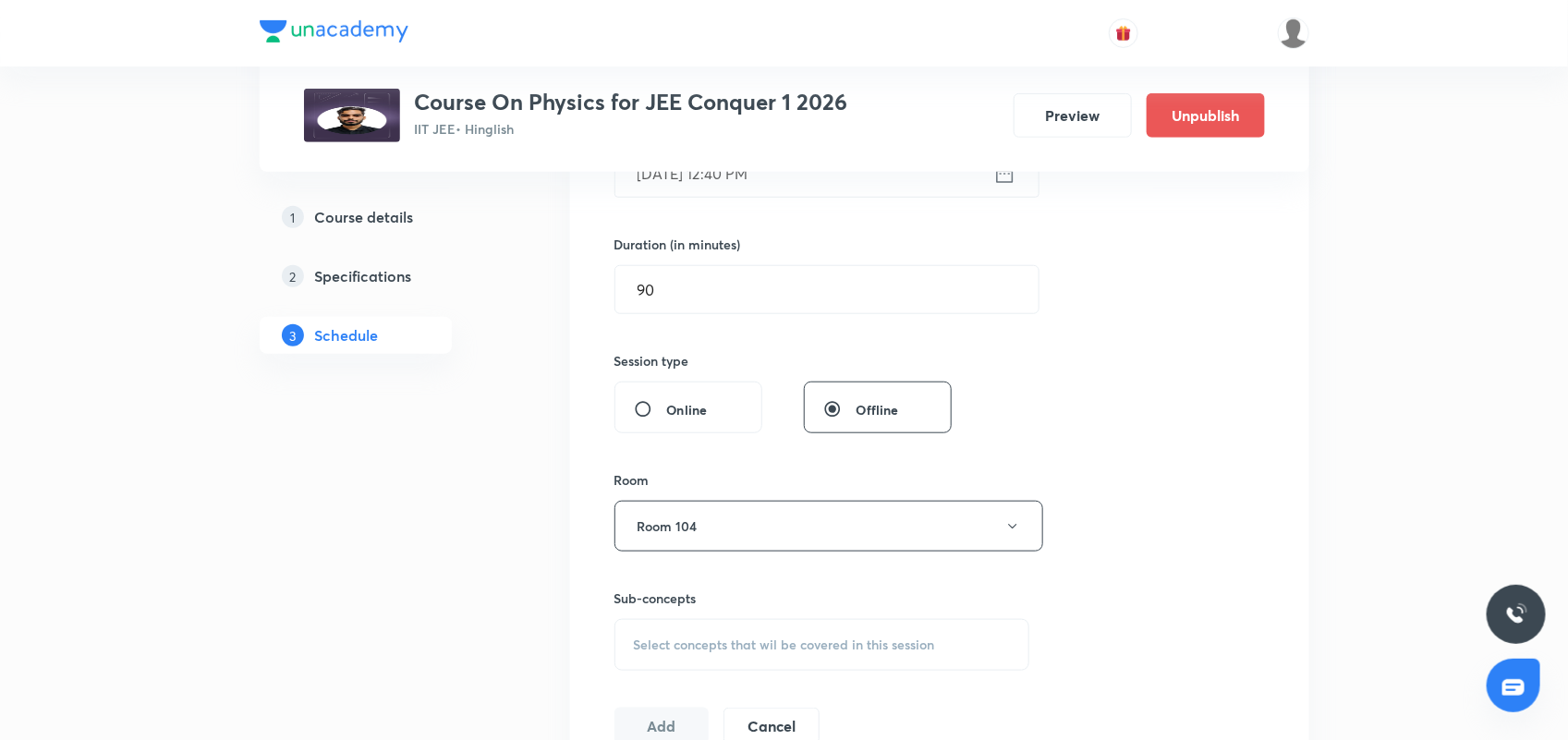
scroll to position [578, 0]
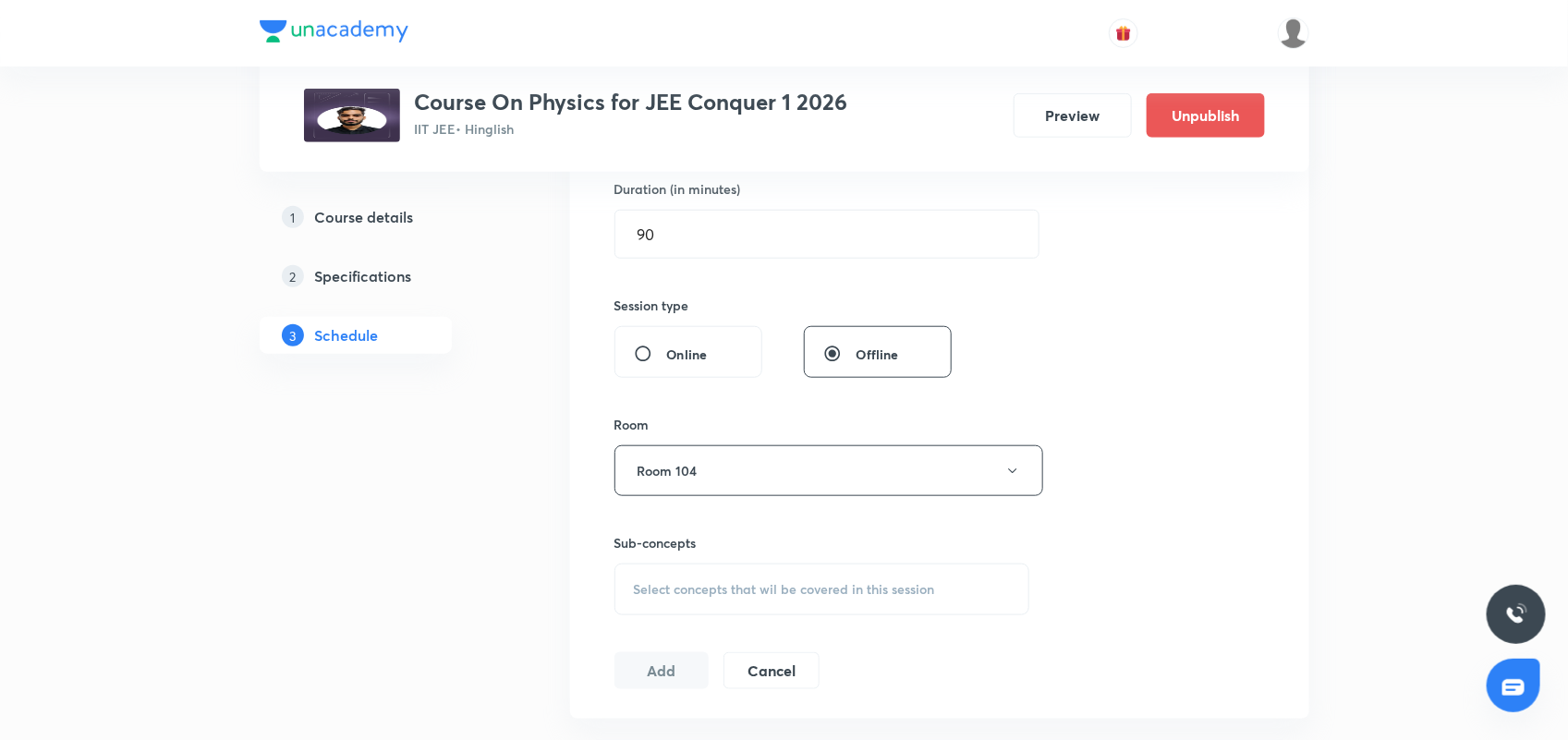
click at [695, 592] on span "Select concepts that wil be covered in this session" at bounding box center [784, 590] width 301 height 15
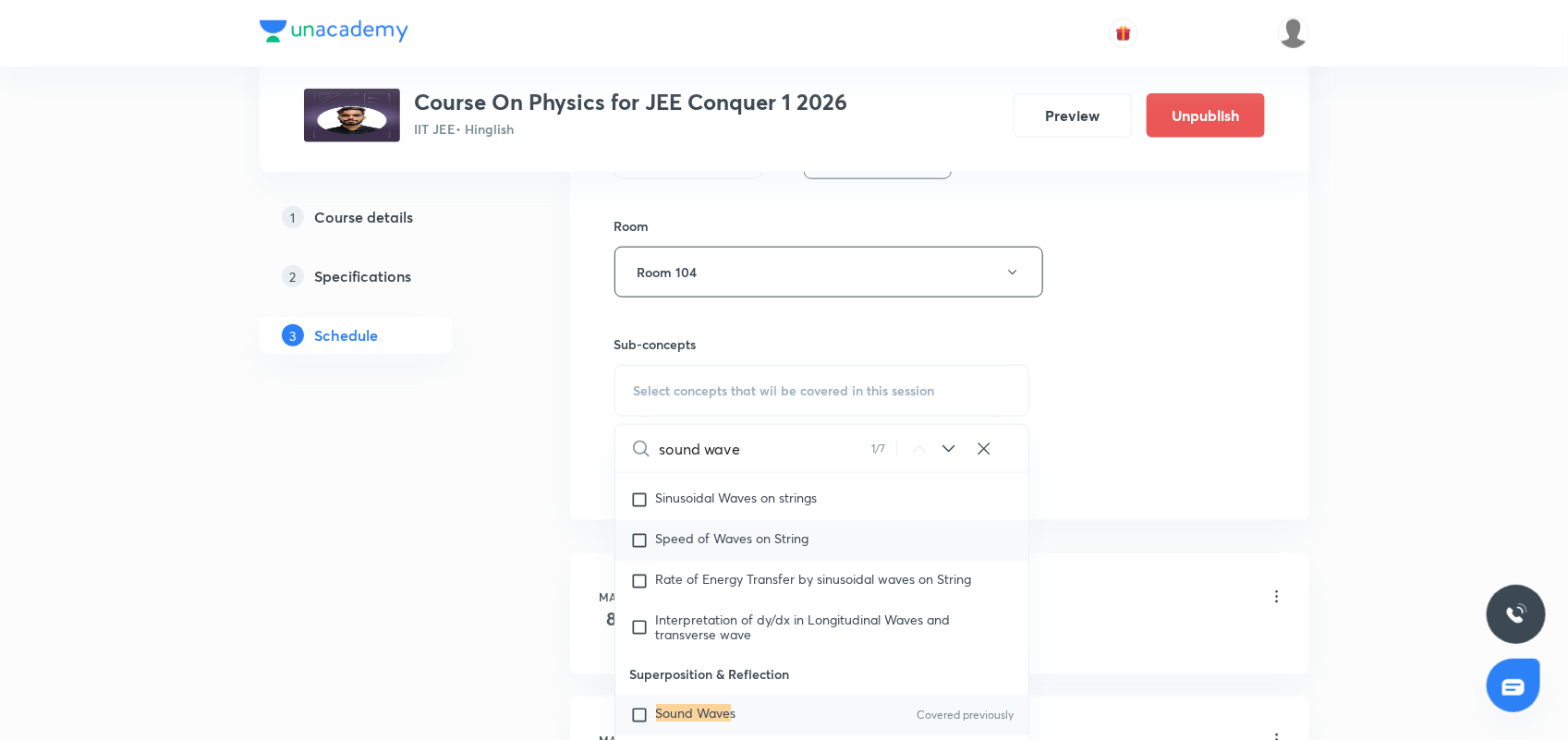
scroll to position [808, 0]
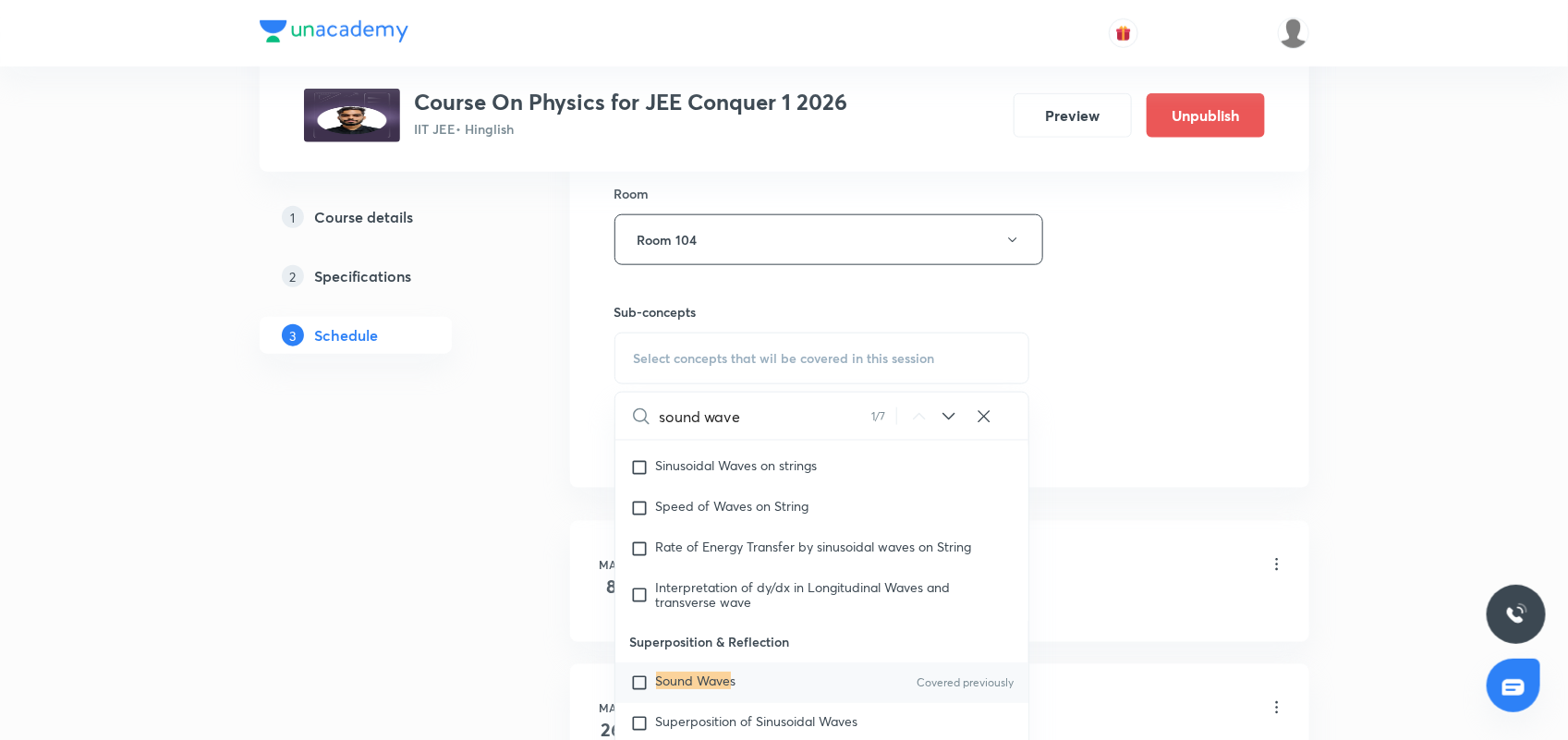
type input "sound wave"
click at [634, 678] on input "checkbox" at bounding box center [643, 683] width 26 height 19
checkbox input "true"
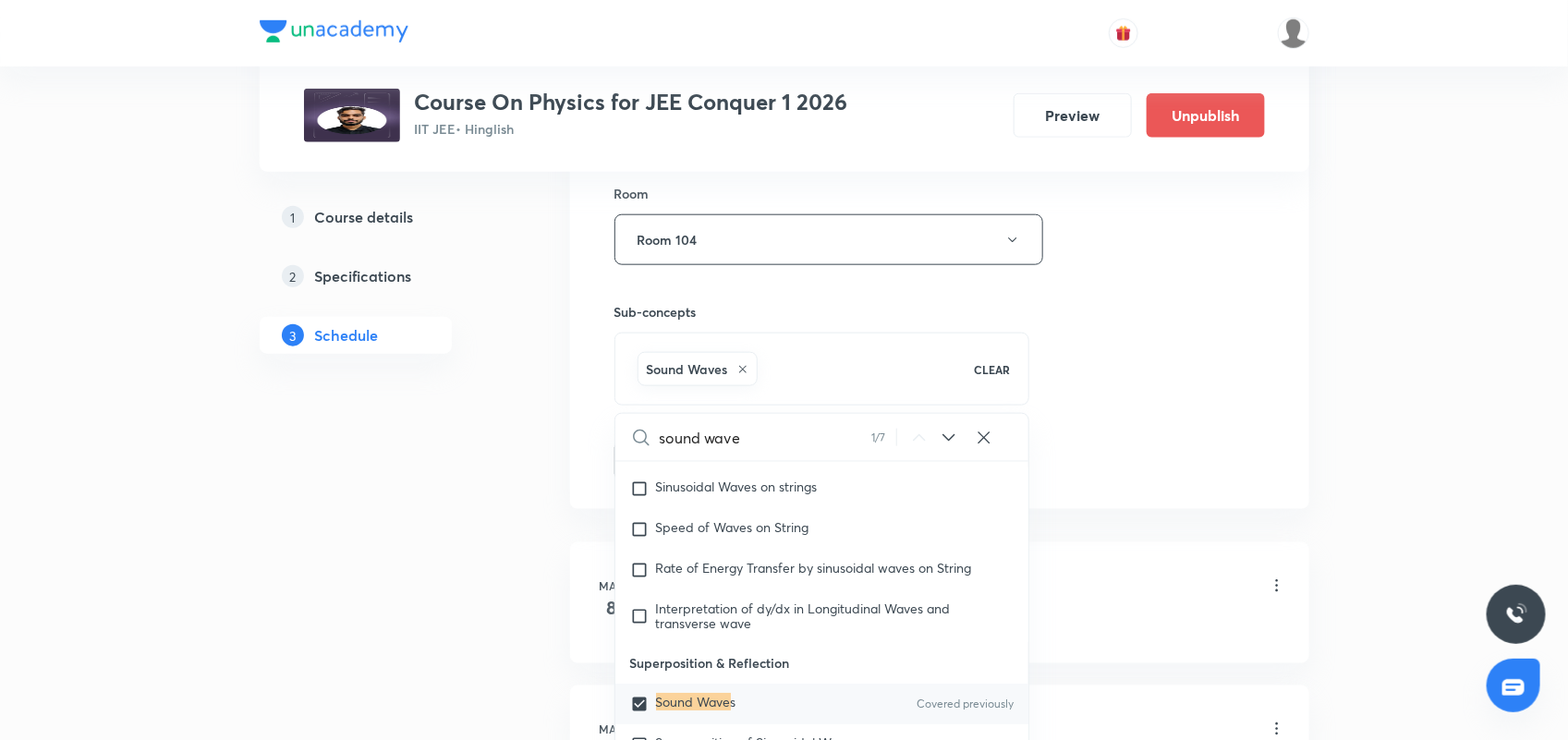
click at [1129, 449] on div "Session 93 Live class Session title 16/99 Mechanical Waves ​ Schedule for Oct 8…" at bounding box center [939, 35] width 651 height 888
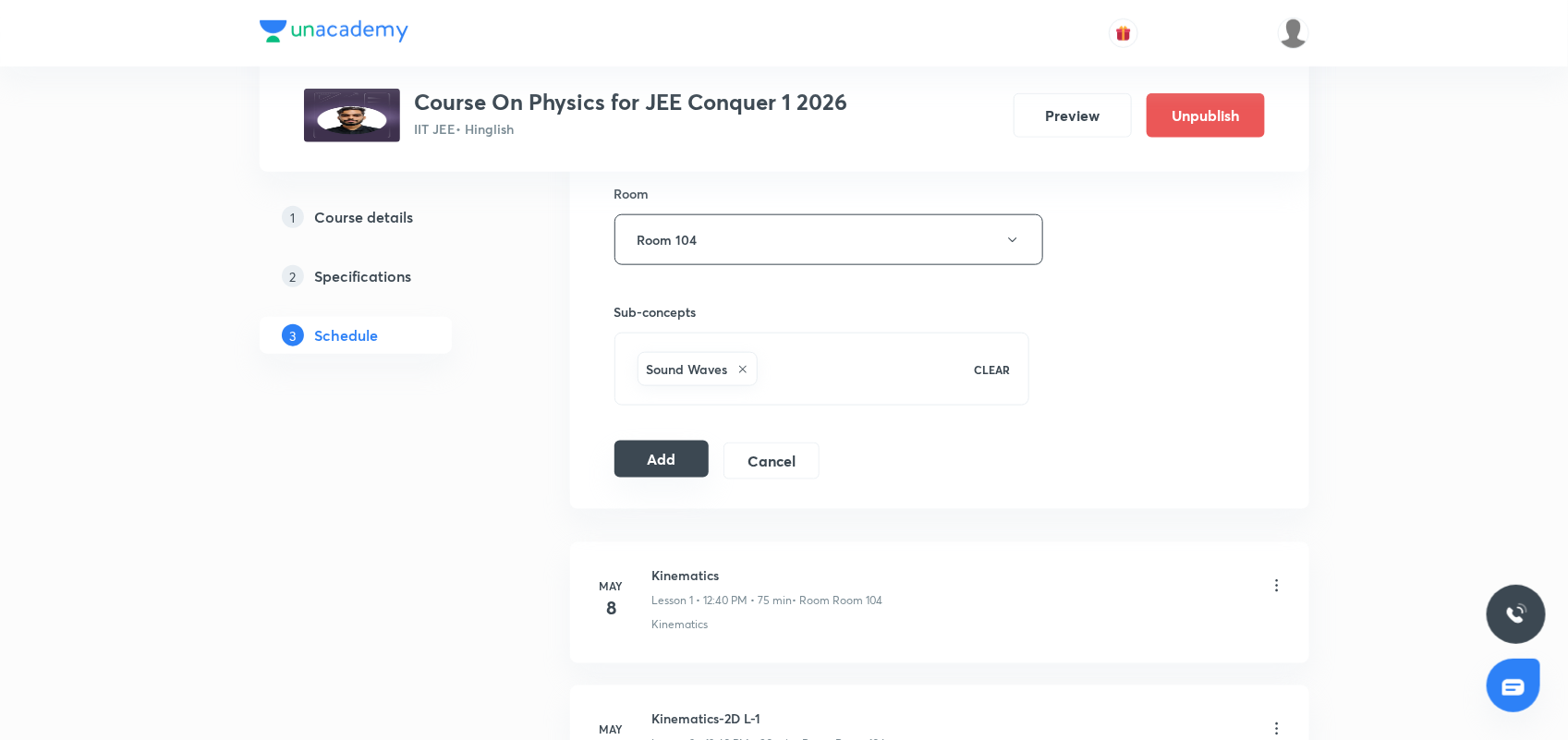
click at [661, 473] on button "Add" at bounding box center [662, 459] width 95 height 37
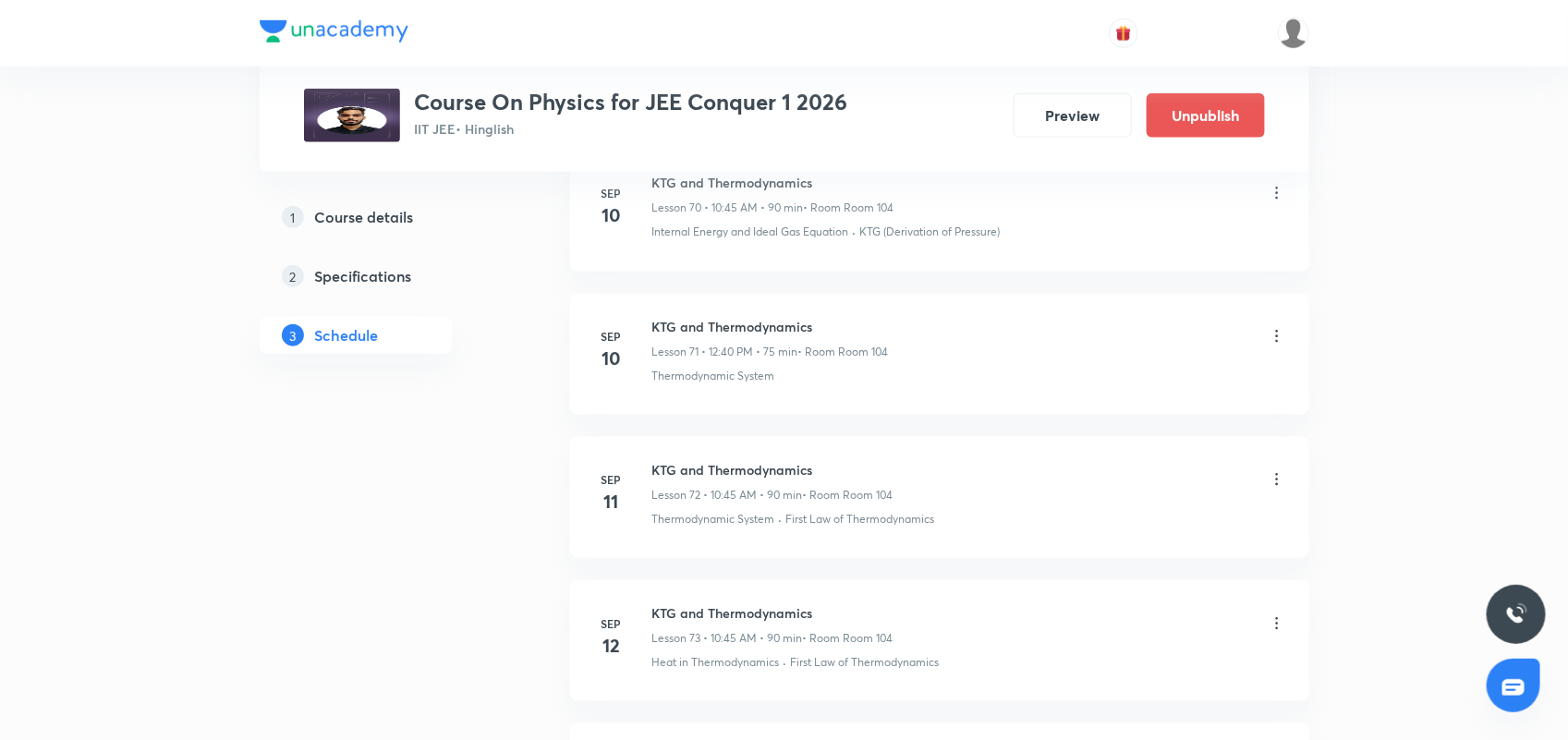
scroll to position [13251, 0]
